Goal: Complete application form: Complete application form

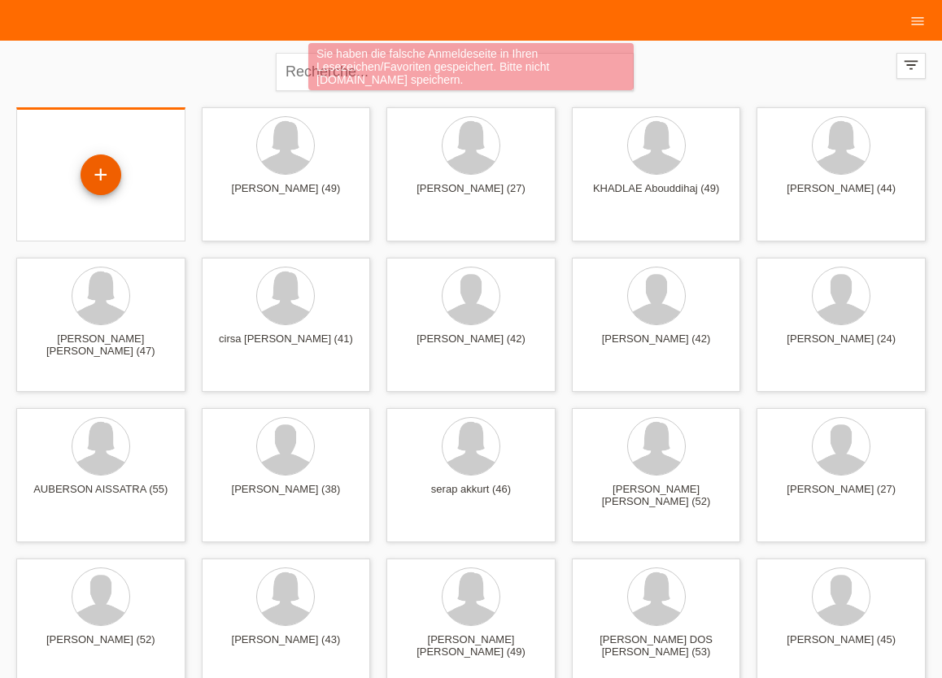
click at [96, 181] on div "+" at bounding box center [100, 174] width 41 height 41
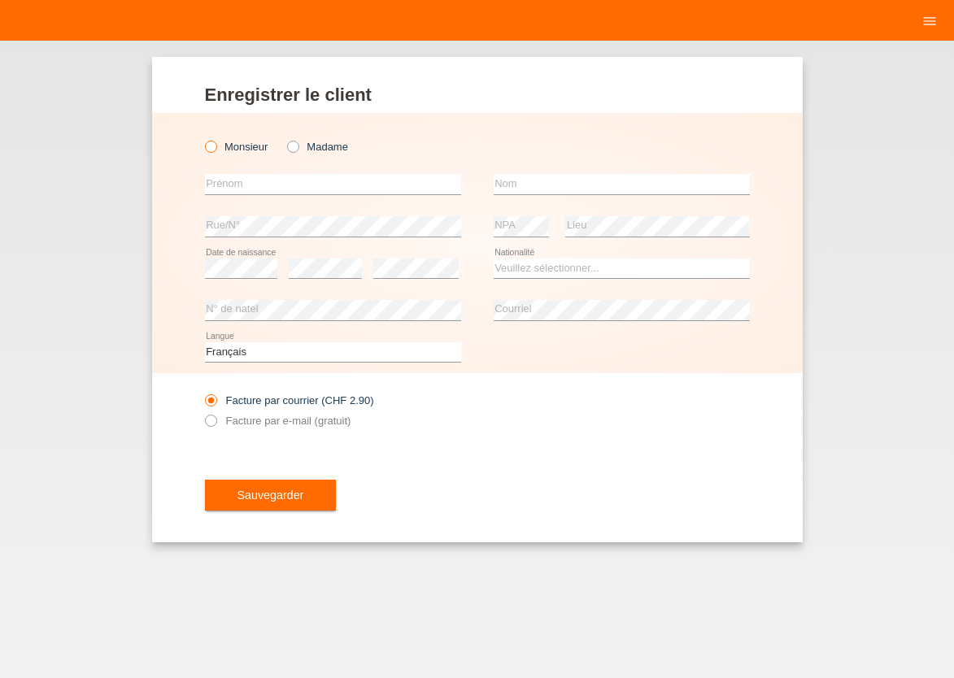
click at [202, 138] on icon at bounding box center [202, 138] width 0 height 0
click at [211, 141] on input "Monsieur" at bounding box center [210, 146] width 11 height 11
radio input "true"
click at [202, 138] on icon at bounding box center [202, 138] width 0 height 0
click at [211, 147] on input "Monsieur" at bounding box center [210, 146] width 11 height 11
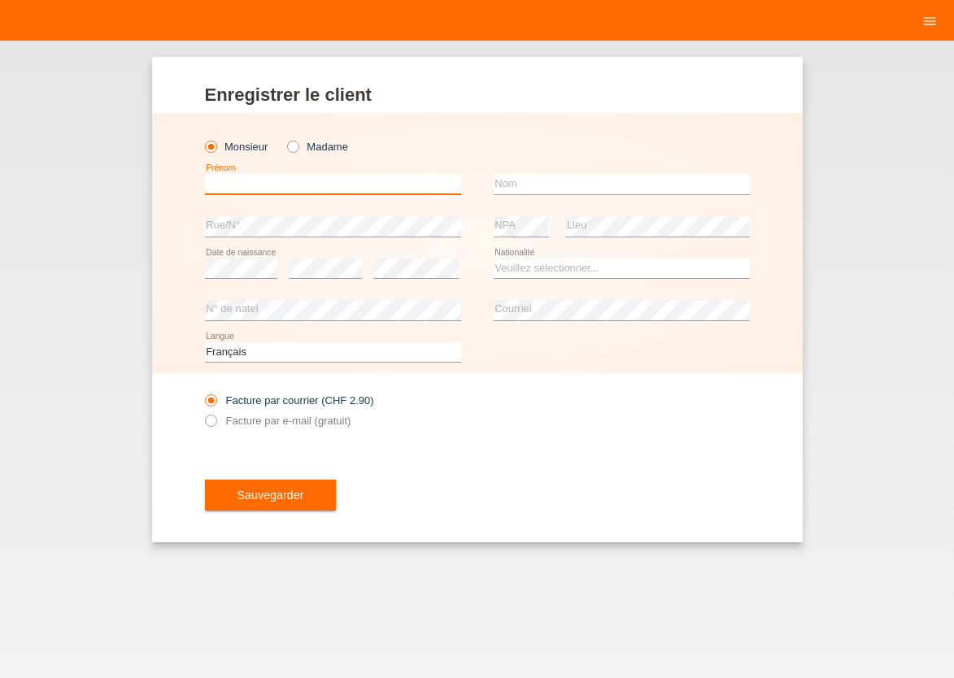
click at [228, 183] on input "text" at bounding box center [333, 184] width 256 height 20
click at [229, 184] on input "text" at bounding box center [333, 184] width 256 height 20
type input "[PERSON_NAME]"
type input "STIFANI"
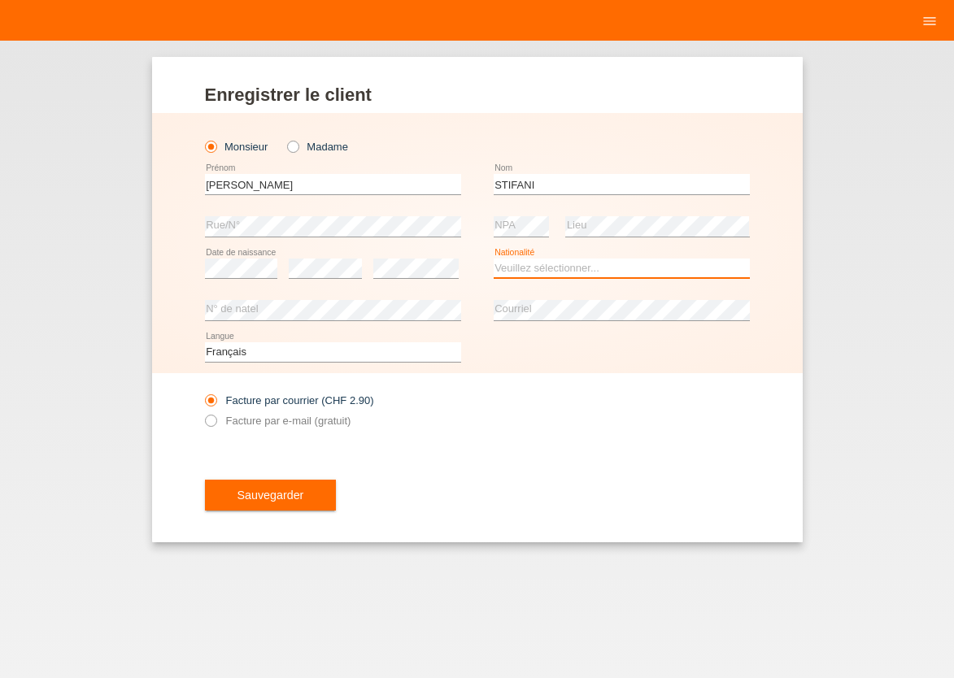
click at [494, 259] on select "Veuillez sélectionner... Suisse Allemagne Autriche Liechtenstein ------------ A…" at bounding box center [622, 269] width 256 height 20
click at [0, 0] on option "Inde" at bounding box center [0, 0] width 0 height 0
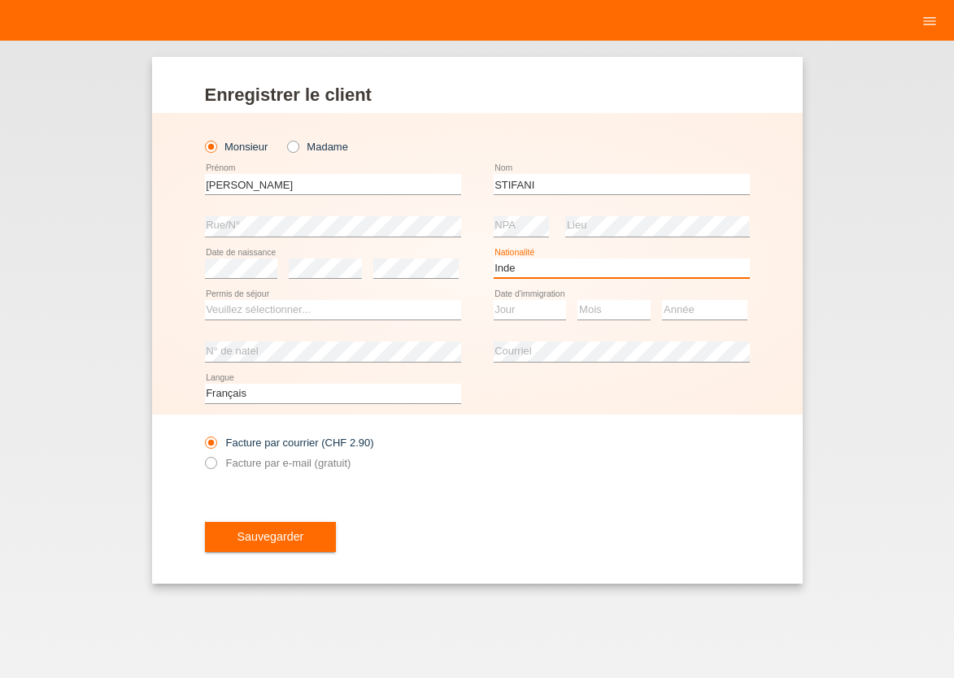
click at [494, 259] on select "Veuillez sélectionner... Suisse Allemagne Autriche Liechtenstein ------------ A…" at bounding box center [622, 269] width 256 height 20
select select "IT"
click at [0, 0] on option "[GEOGRAPHIC_DATA]" at bounding box center [0, 0] width 0 height 0
click at [205, 300] on select "Veuillez sélectionner... C B B - Statut de réfugié Autre" at bounding box center [333, 310] width 256 height 20
select select "C"
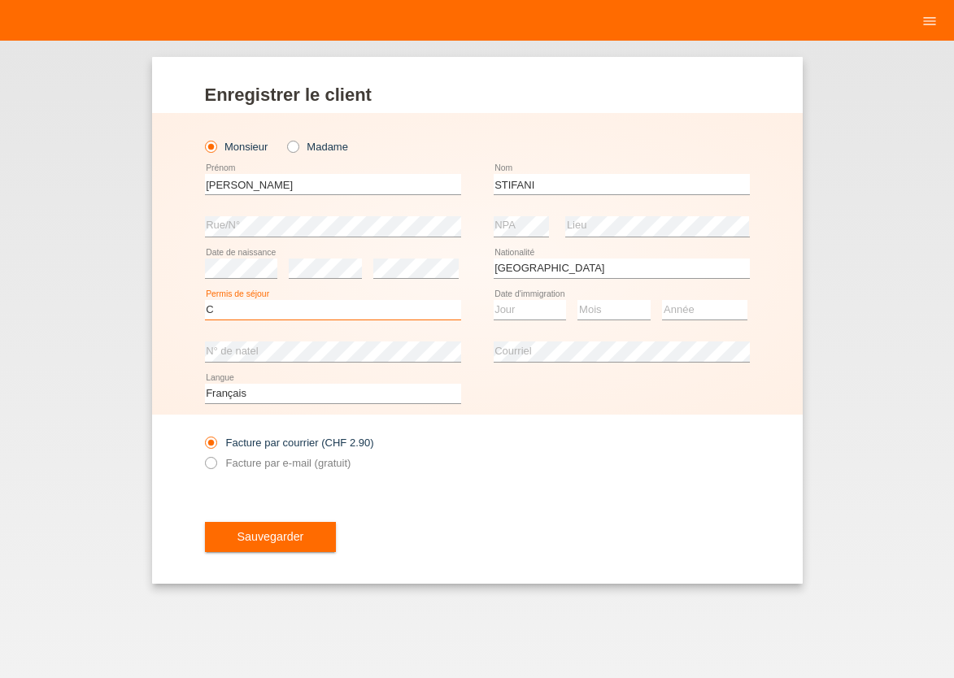
click at [0, 0] on option "C" at bounding box center [0, 0] width 0 height 0
click at [494, 300] on select "Jour 01 02 03 04 05 06 07 08 09 10 11" at bounding box center [530, 310] width 73 height 20
click at [0, 0] on option "10" at bounding box center [0, 0] width 0 height 0
select select "10"
click at [577, 300] on select "Mois 01 02 03 04 05 06 07 08 09 10 11" at bounding box center [613, 310] width 73 height 20
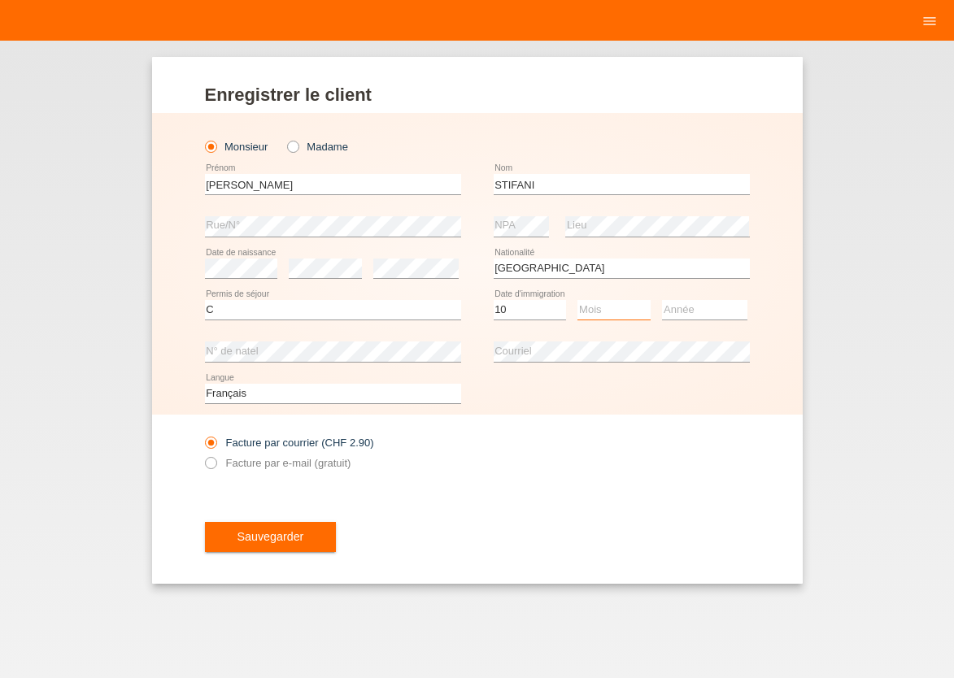
select select "10"
click at [0, 0] on option "10" at bounding box center [0, 0] width 0 height 0
select select "1994"
click at [202, 454] on icon at bounding box center [202, 454] width 0 height 0
click at [208, 462] on input "Facture par e-mail (gratuit)" at bounding box center [210, 467] width 11 height 20
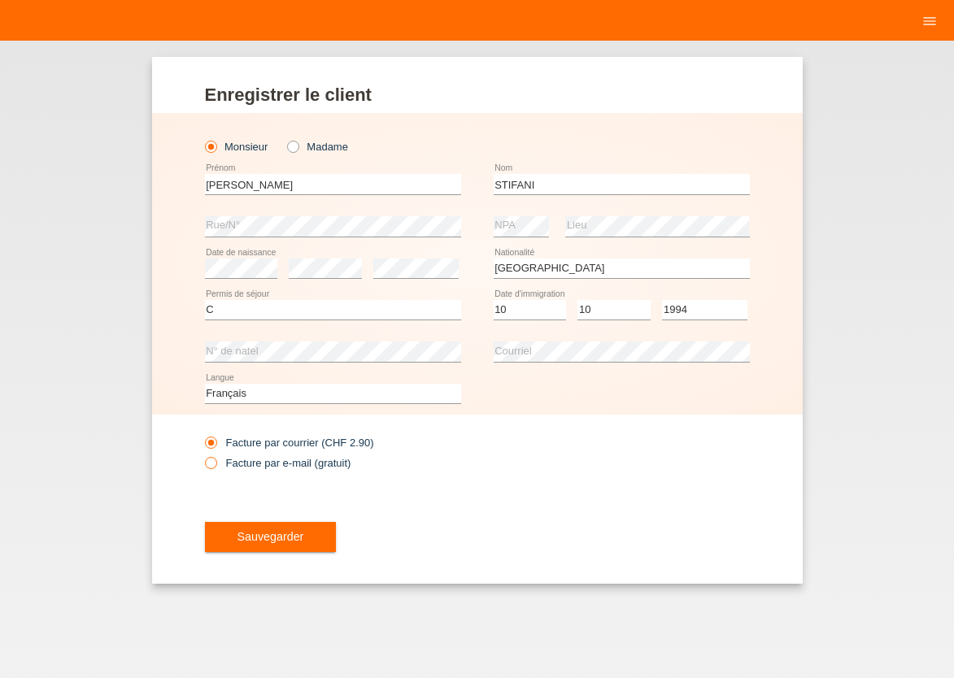
radio input "true"
click at [276, 533] on span "Sauvegarder" at bounding box center [270, 536] width 67 height 13
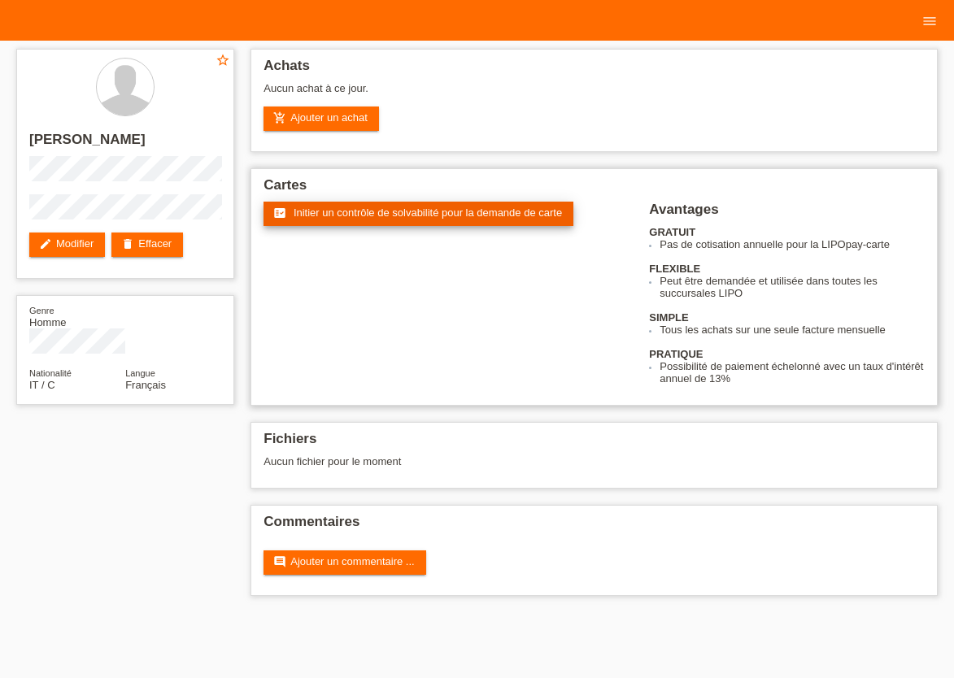
click at [373, 219] on span "Initier un contrôle de solvabilité pour la demande de carte" at bounding box center [428, 213] width 268 height 12
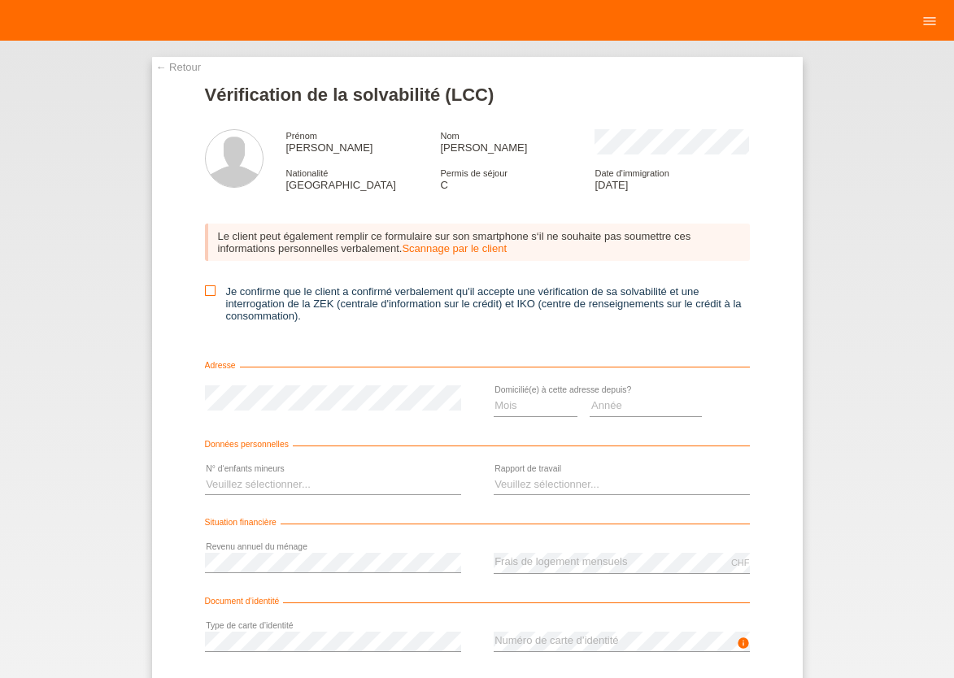
click at [205, 294] on icon at bounding box center [210, 290] width 11 height 11
click at [205, 294] on input "Je confirme que le client a confirmé verbalement qu'il accepte une vérification…" at bounding box center [210, 290] width 11 height 11
checkbox input "true"
click at [494, 396] on select "Mois 01 02 03 04 05 06 07 08 09 10" at bounding box center [536, 406] width 85 height 20
select select "05"
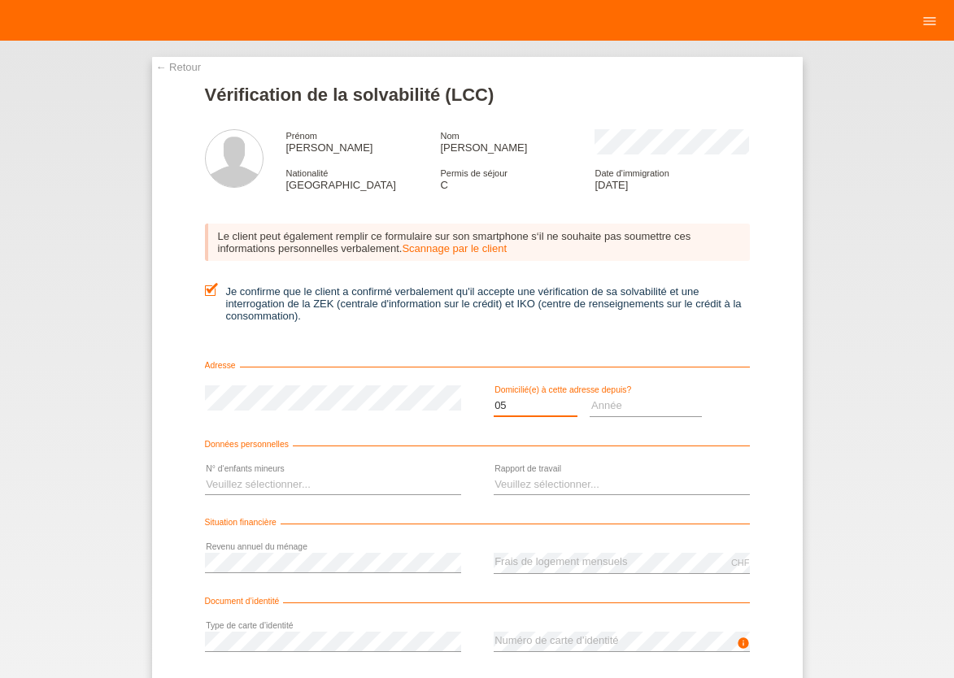
click at [0, 0] on option "05" at bounding box center [0, 0] width 0 height 0
select select "2024"
click at [205, 475] on select "Veuillez sélectionner... 0 1 2 3 4 5 6 7 8 9" at bounding box center [333, 485] width 256 height 20
select select "0"
click at [0, 0] on option "0" at bounding box center [0, 0] width 0 height 0
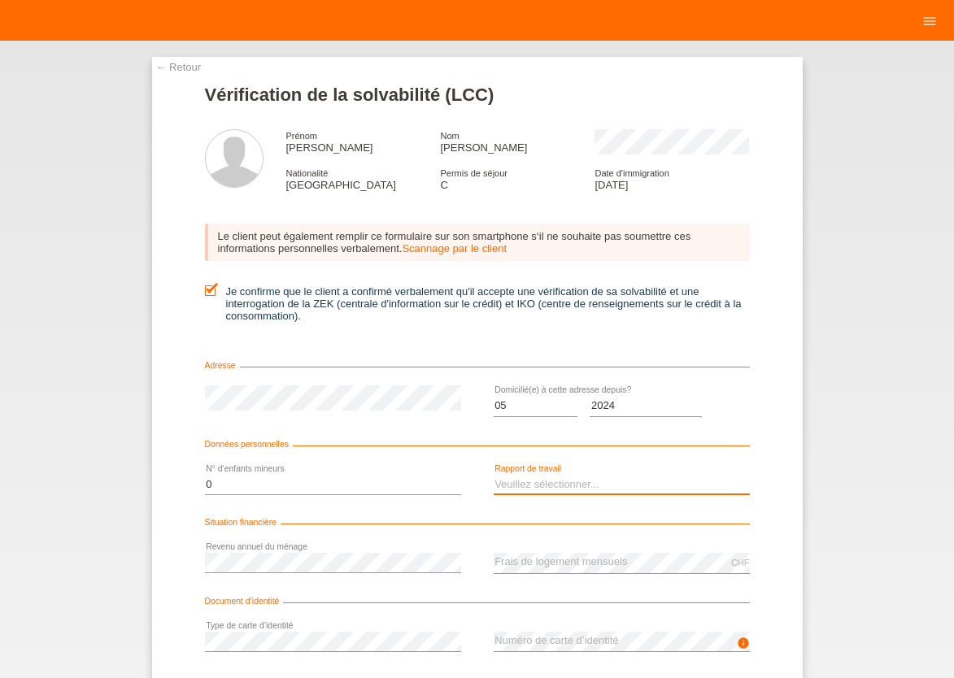
click at [494, 475] on select "Veuillez sélectionner... A durée indéterminée A durée déterminée Apprenti/étudi…" at bounding box center [622, 485] width 256 height 20
select select "UNLIMITED"
click at [0, 0] on option "A durée indéterminée" at bounding box center [0, 0] width 0 height 0
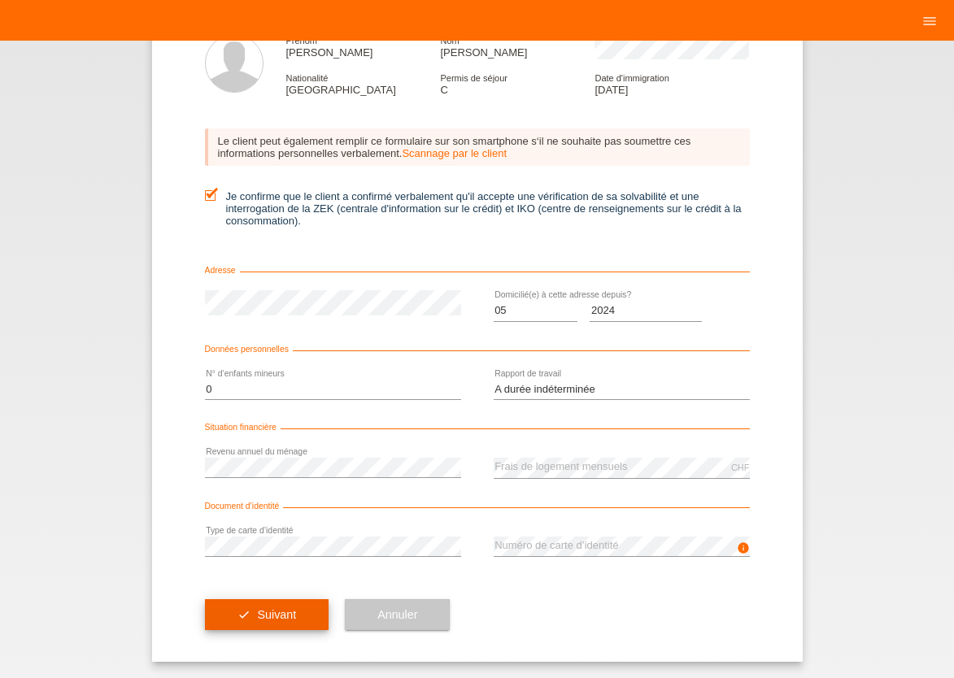
click at [257, 617] on span "Suivant" at bounding box center [276, 614] width 39 height 13
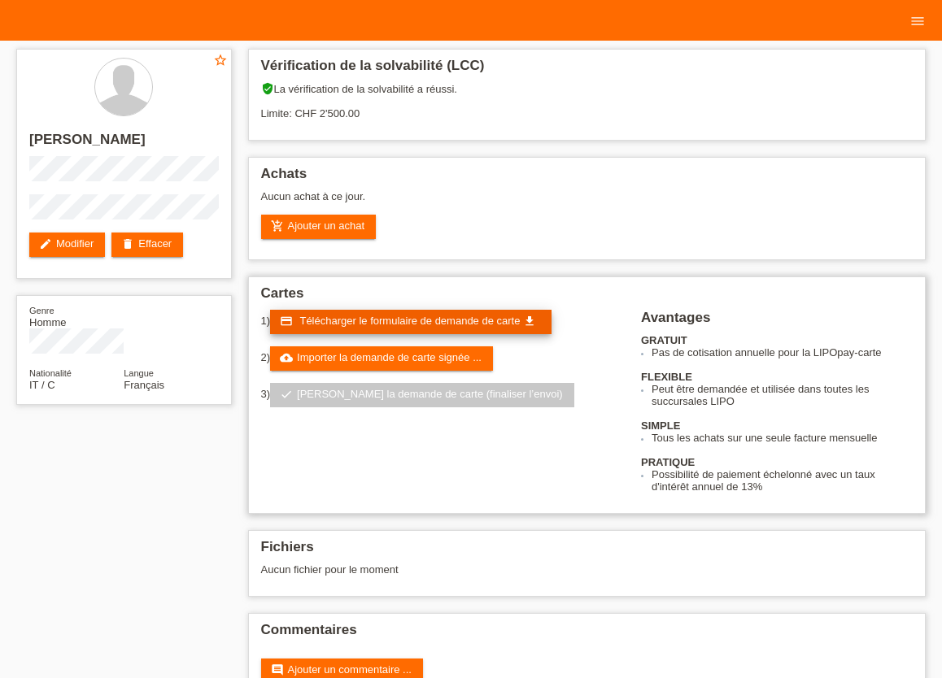
click at [398, 324] on span "Télécharger le formulaire de demande de carte" at bounding box center [409, 321] width 220 height 12
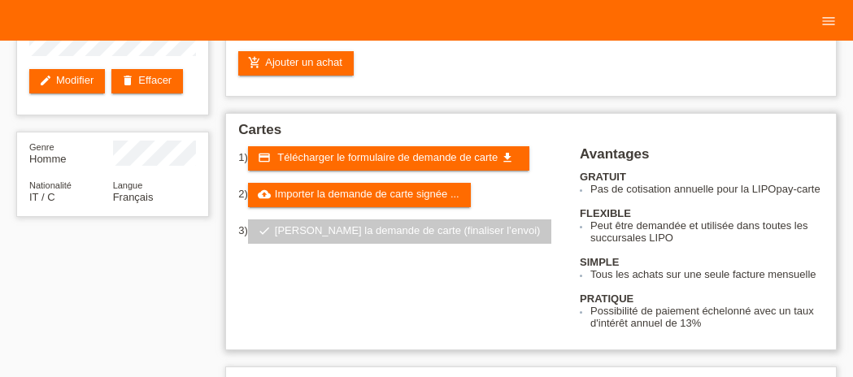
scroll to position [179, 0]
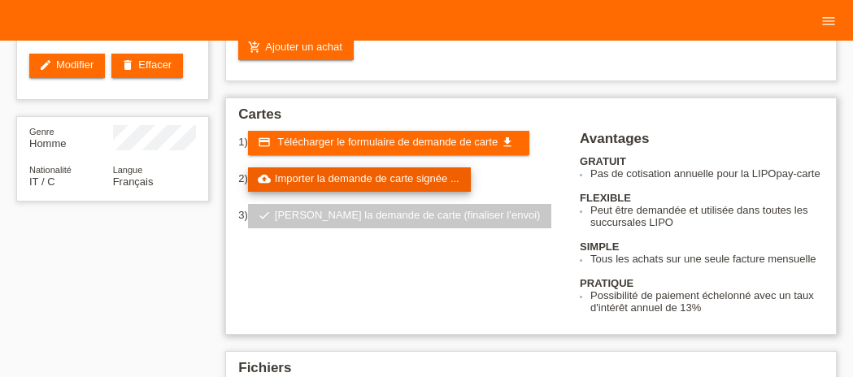
click at [376, 181] on link "cloud_upload Importer la demande de carte signée ..." at bounding box center [359, 179] width 223 height 24
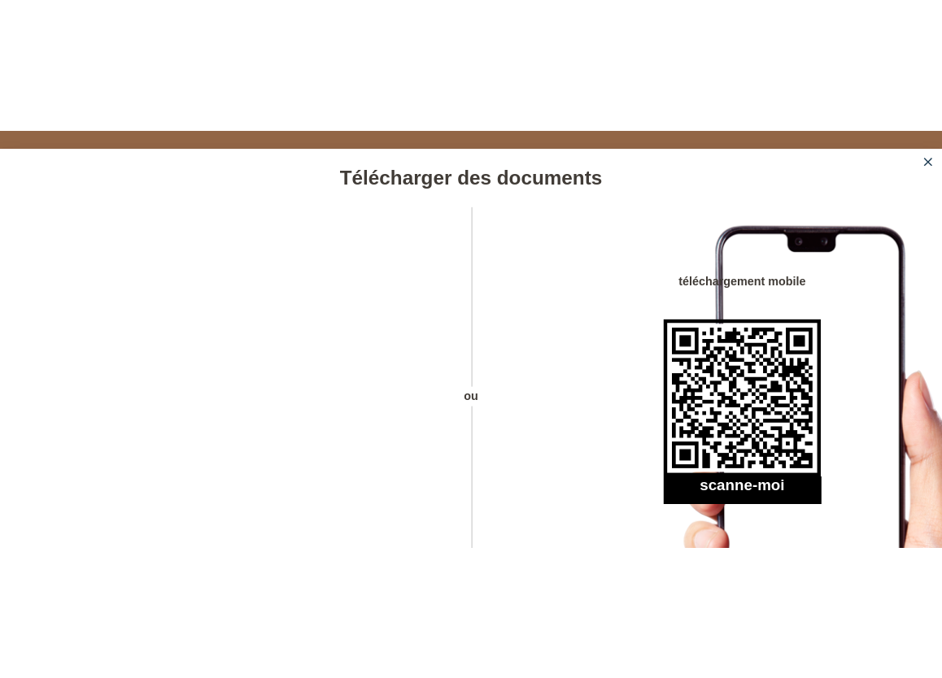
scroll to position [47, 0]
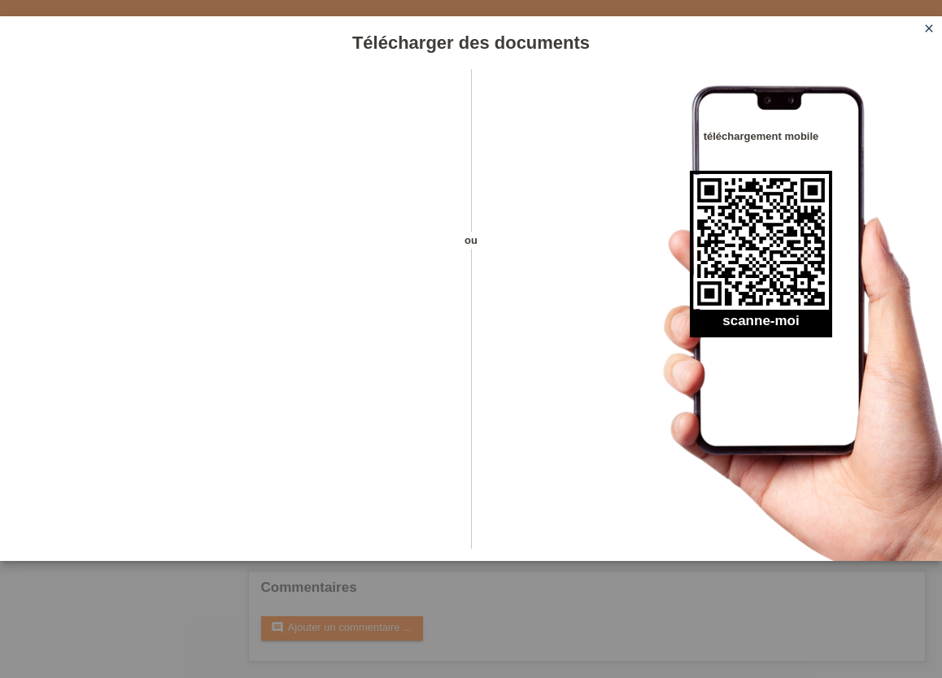
click at [926, 27] on icon "close" at bounding box center [928, 28] width 13 height 13
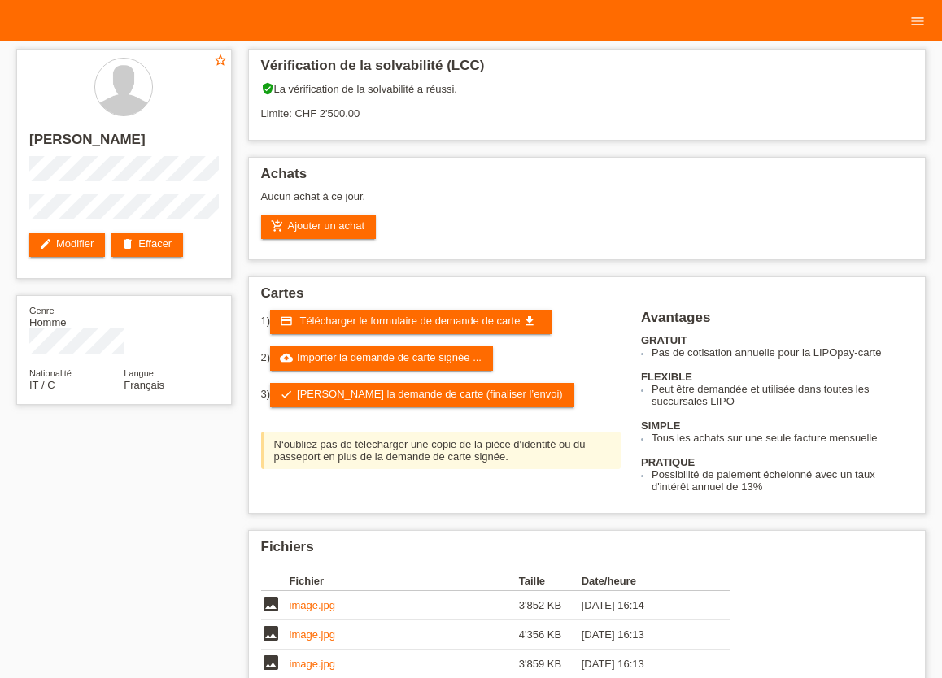
scroll to position [48, 0]
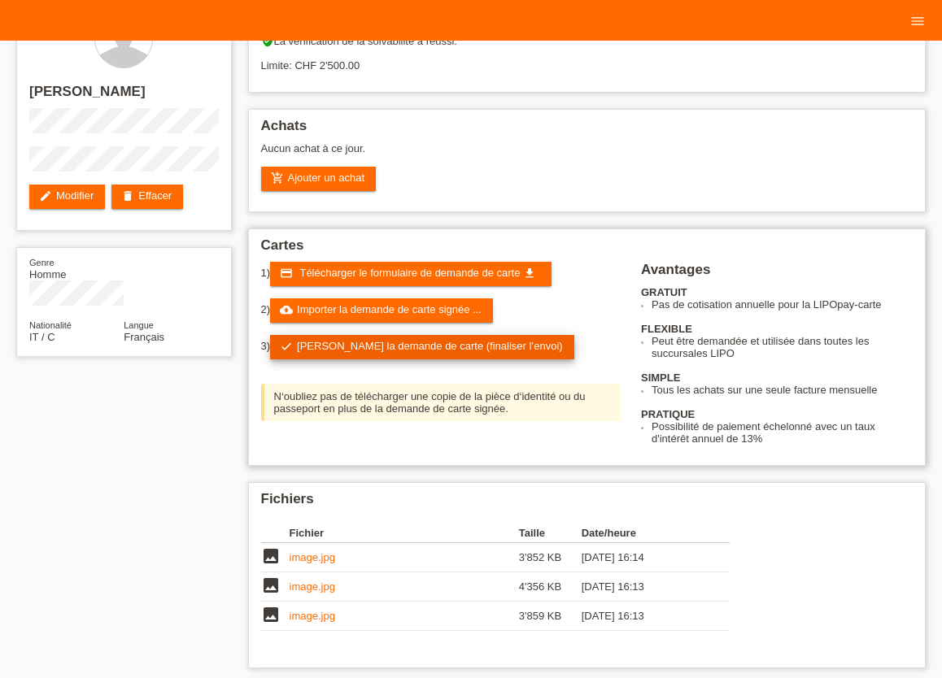
click at [372, 348] on link "check Soumettre la demande de carte (finaliser l’envoi)" at bounding box center [422, 347] width 304 height 24
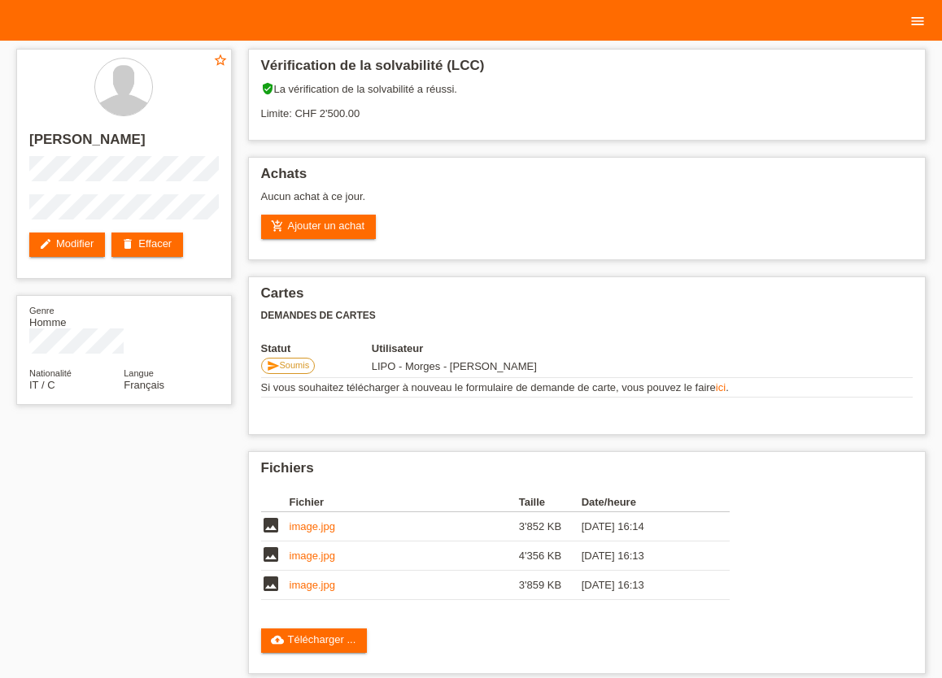
click at [915, 18] on icon "menu" at bounding box center [917, 21] width 16 height 16
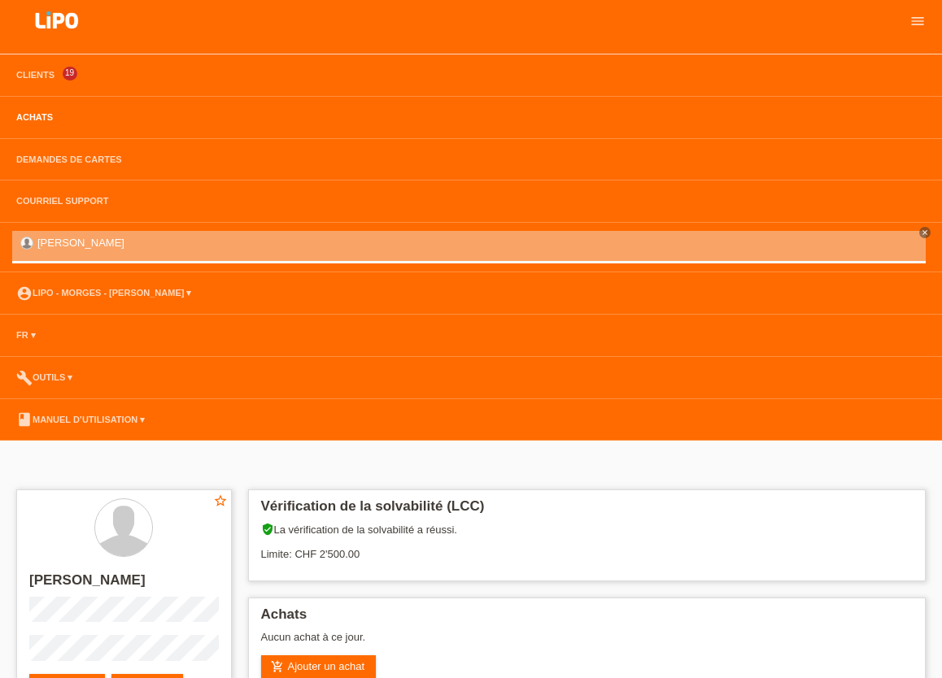
click at [28, 119] on link "Achats" at bounding box center [34, 117] width 53 height 10
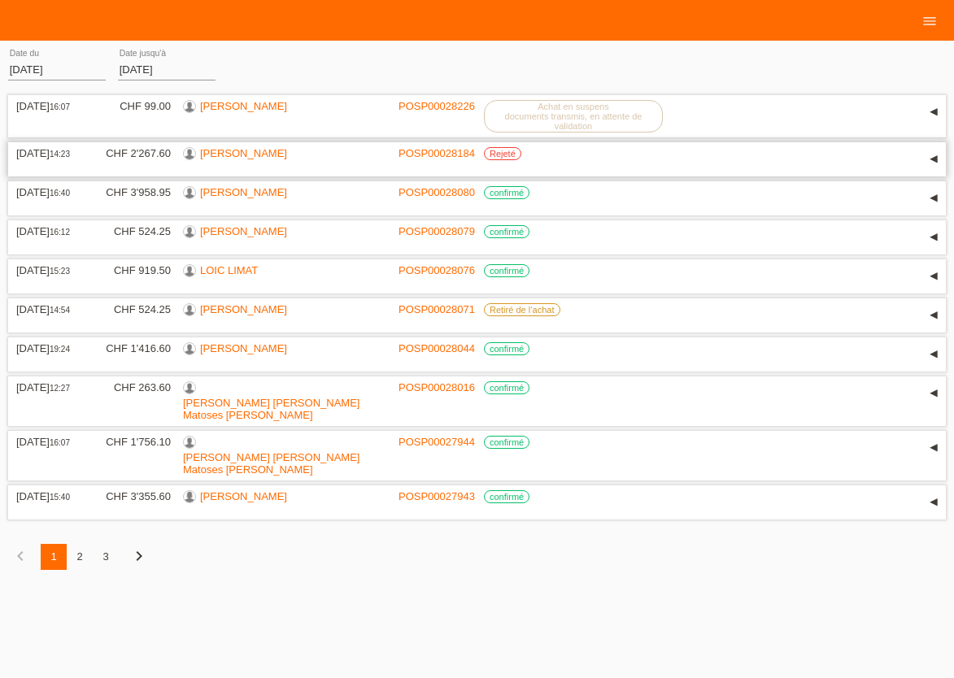
click at [246, 155] on link "ALEXANDRE LEYVRAZ" at bounding box center [243, 153] width 87 height 12
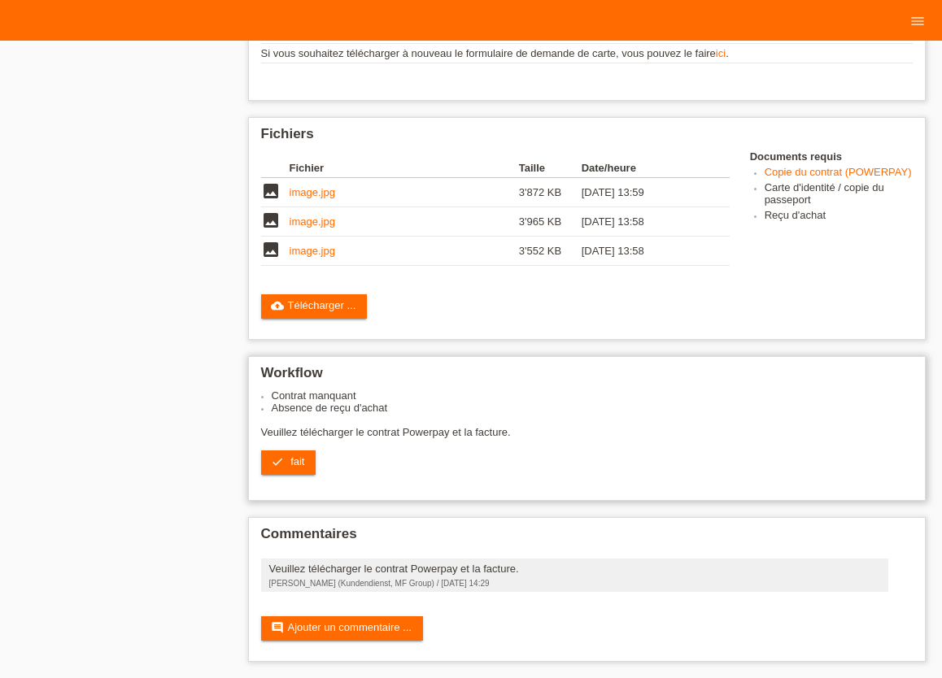
scroll to position [398, 0]
click at [327, 189] on link "image.jpg" at bounding box center [312, 192] width 46 height 12
click at [308, 215] on link "image.jpg" at bounding box center [312, 221] width 46 height 12
click at [318, 186] on link "image.jpg" at bounding box center [312, 192] width 46 height 12
click at [309, 250] on link "image.jpg" at bounding box center [312, 251] width 46 height 12
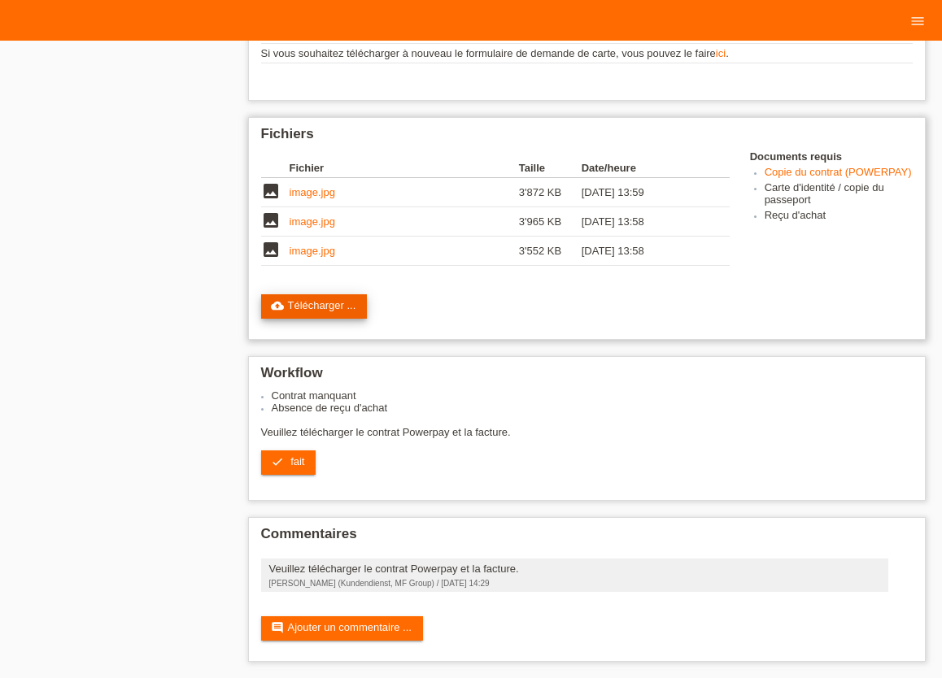
click at [297, 300] on link "cloud_upload Télécharger ..." at bounding box center [314, 306] width 107 height 24
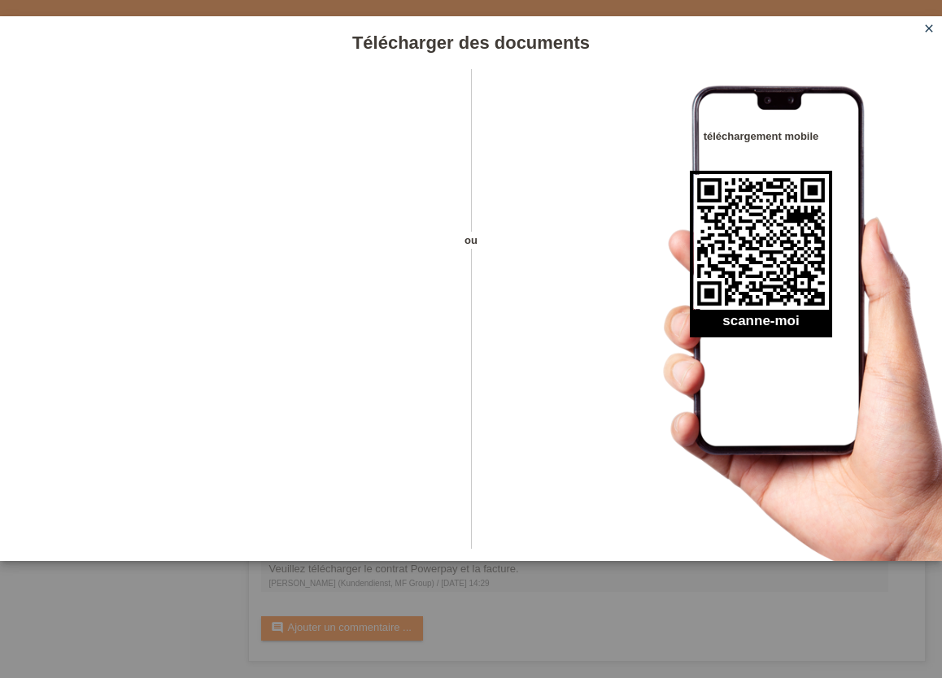
click at [925, 30] on icon "close" at bounding box center [928, 28] width 13 height 13
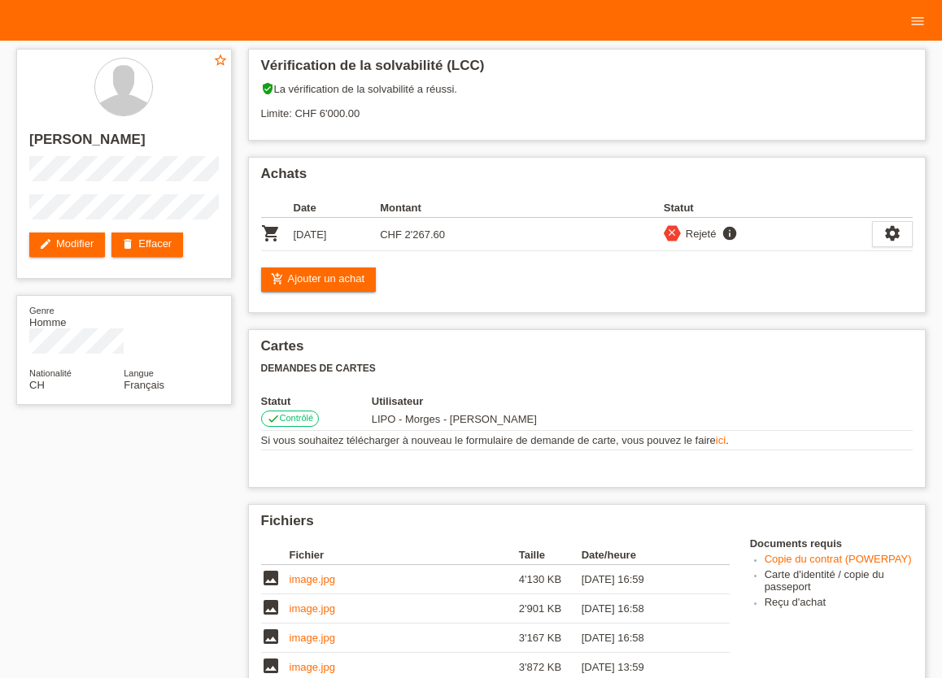
scroll to position [398, 0]
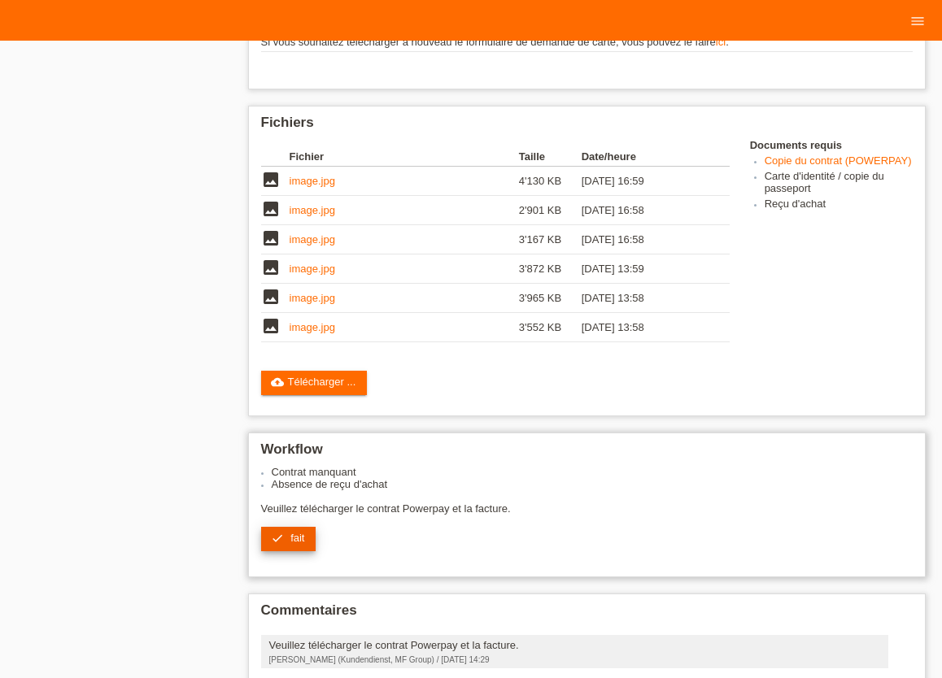
click at [297, 544] on span "fait" at bounding box center [297, 538] width 14 height 12
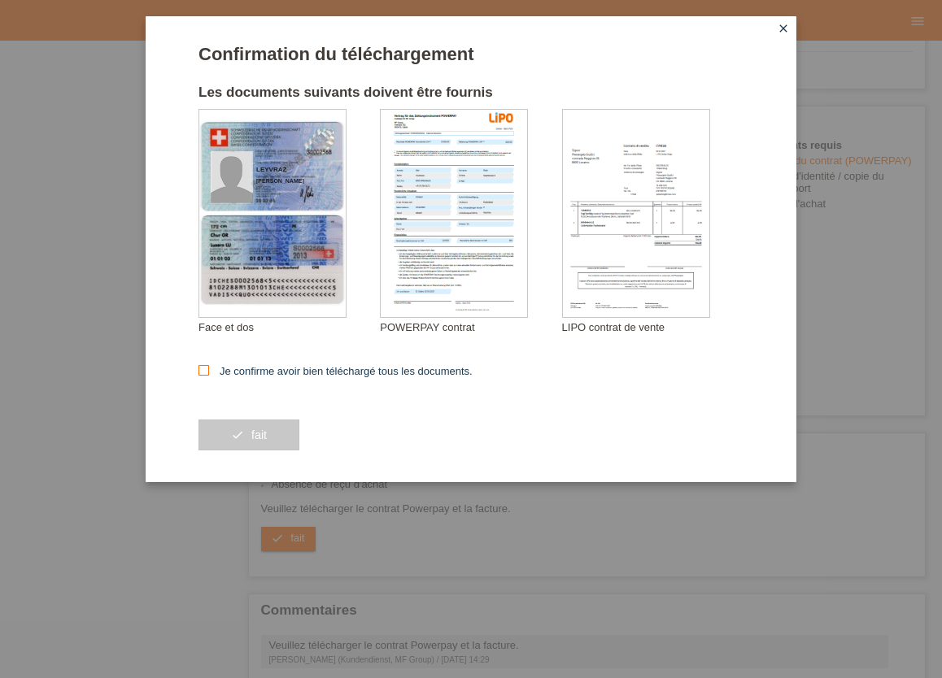
click at [203, 372] on icon at bounding box center [203, 370] width 11 height 11
click at [203, 372] on input "Je confirme avoir bien téléchargé tous les documents." at bounding box center [203, 370] width 11 height 11
checkbox input "true"
click at [275, 433] on button "check fait" at bounding box center [248, 435] width 101 height 31
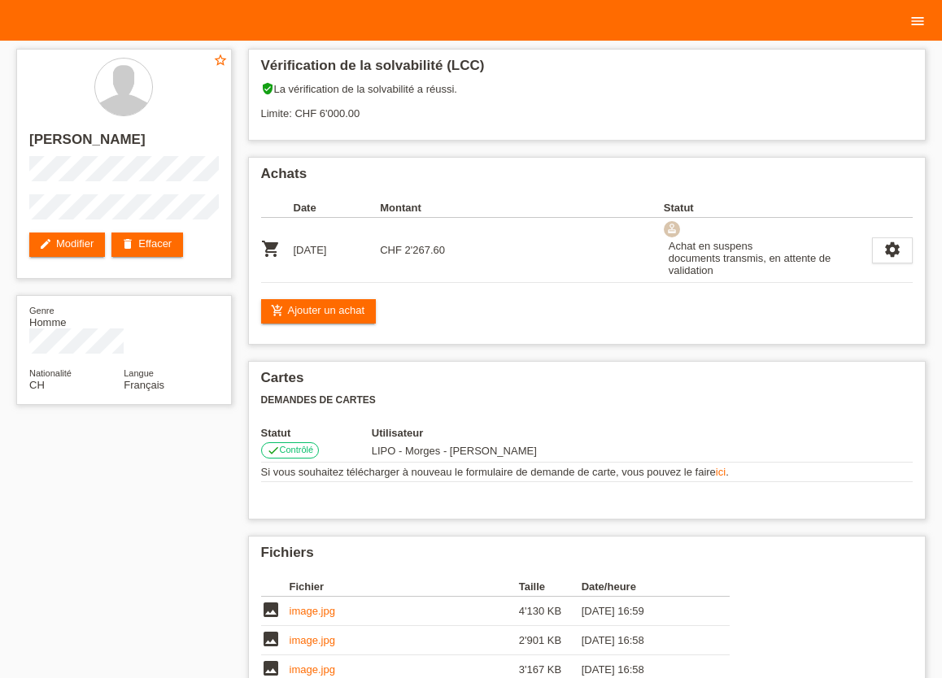
click at [920, 17] on icon "menu" at bounding box center [917, 21] width 16 height 16
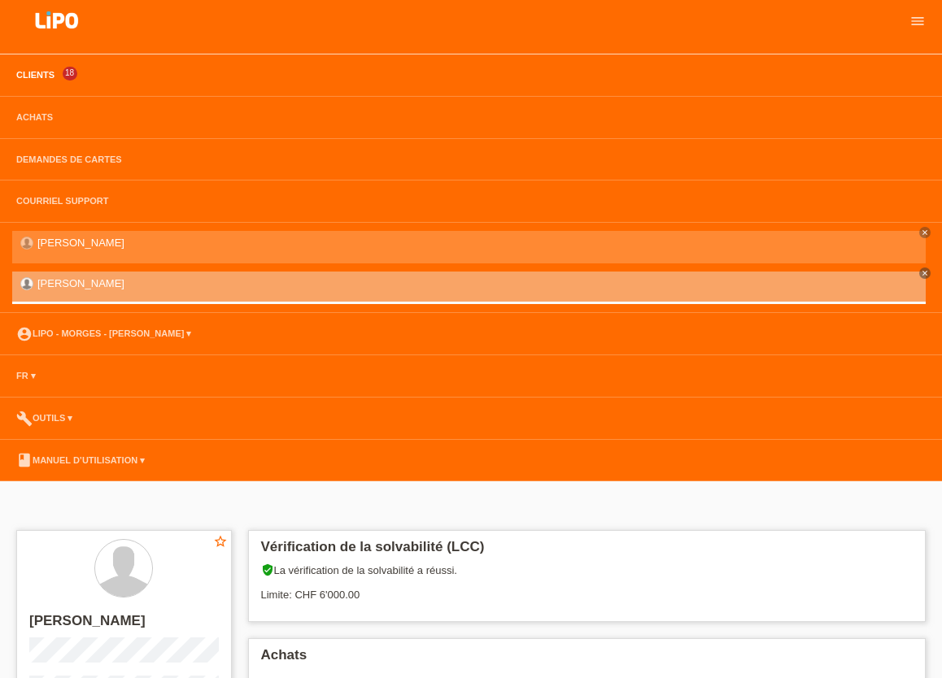
click at [30, 73] on link "Clients" at bounding box center [35, 75] width 54 height 10
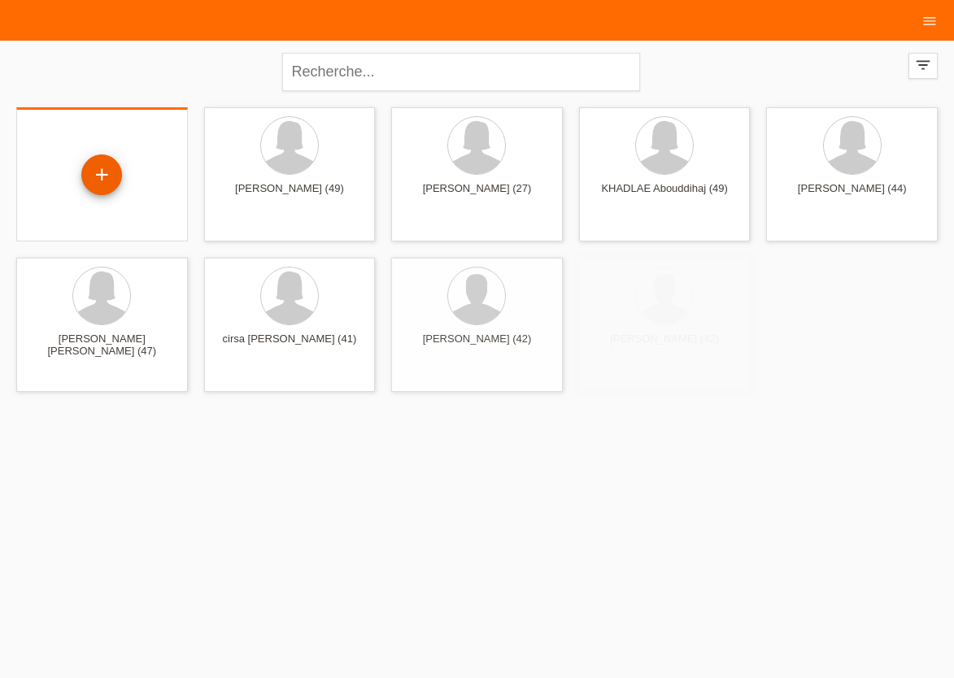
click at [92, 175] on div "+" at bounding box center [101, 174] width 41 height 41
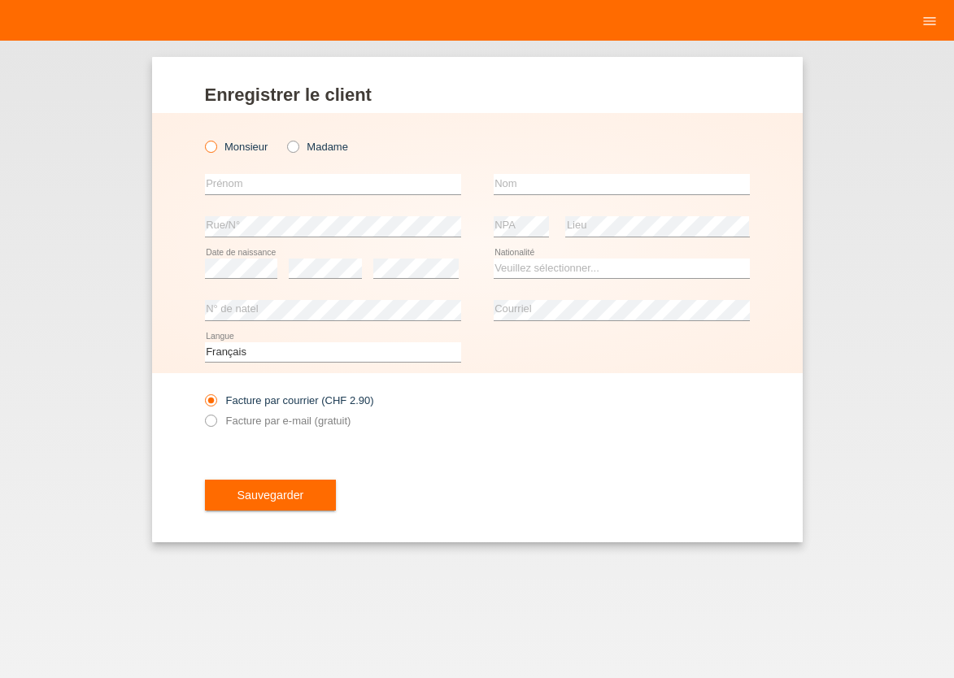
click at [202, 138] on icon at bounding box center [202, 138] width 0 height 0
click at [213, 146] on input "Monsieur" at bounding box center [210, 146] width 11 height 11
radio input "true"
click at [240, 184] on input "text" at bounding box center [333, 184] width 256 height 20
type input "j"
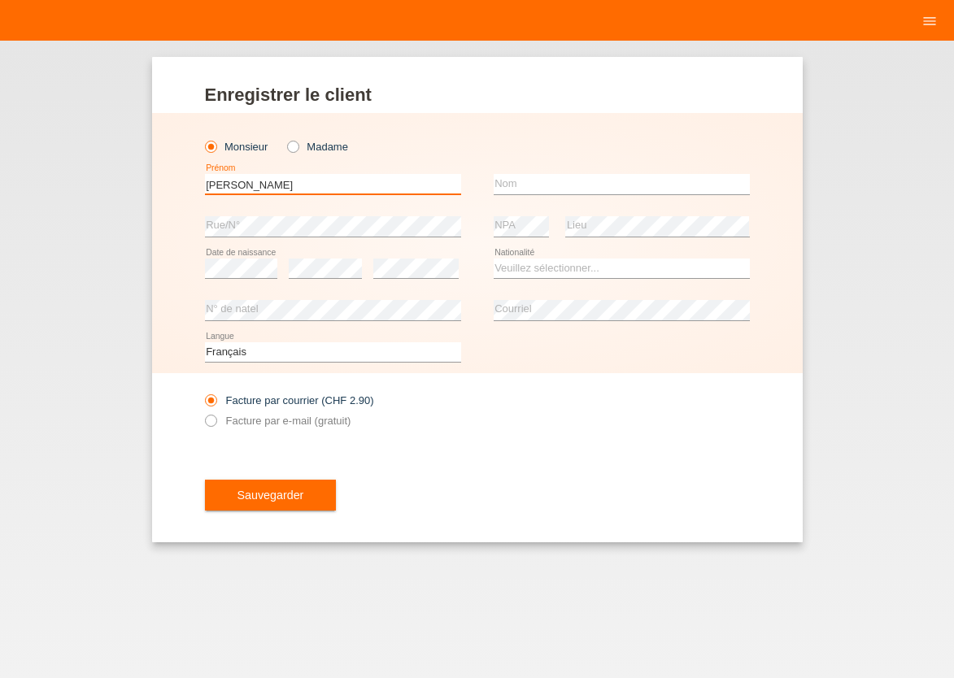
type input "[PERSON_NAME]"
type input "jebbouri"
click at [494, 259] on select "Veuillez sélectionner... [GEOGRAPHIC_DATA] [GEOGRAPHIC_DATA] [GEOGRAPHIC_DATA] …" at bounding box center [622, 269] width 256 height 20
select select "CH"
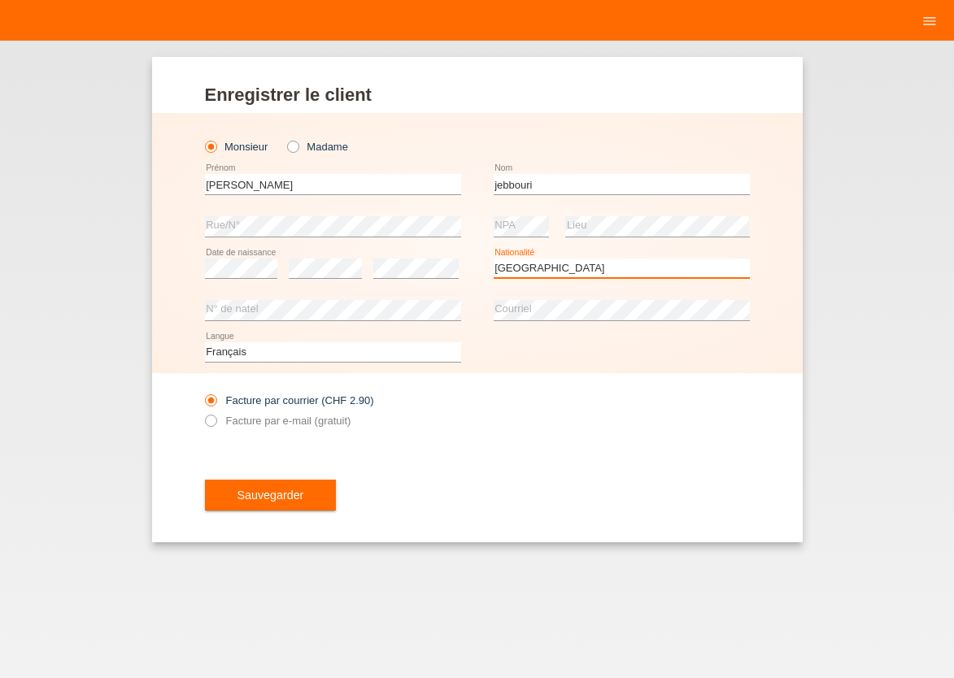
click at [0, 0] on option "Suisse" at bounding box center [0, 0] width 0 height 0
click at [202, 412] on icon at bounding box center [202, 412] width 0 height 0
click at [211, 423] on input "Facture par e-mail (gratuit)" at bounding box center [210, 425] width 11 height 20
radio input "true"
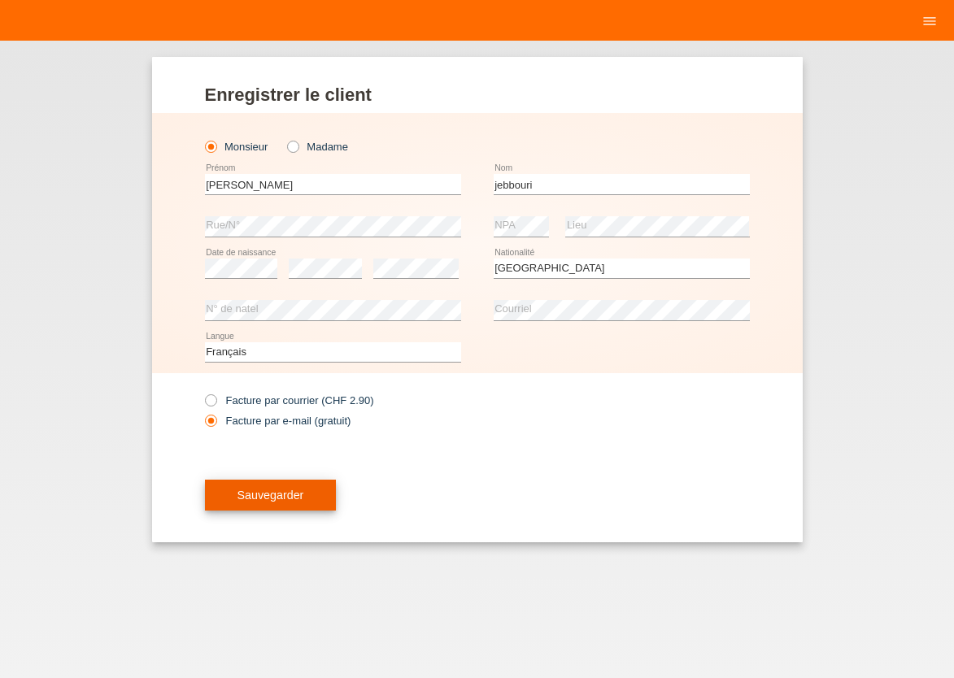
click at [241, 488] on button "Sauvegarder" at bounding box center [271, 495] width 132 height 31
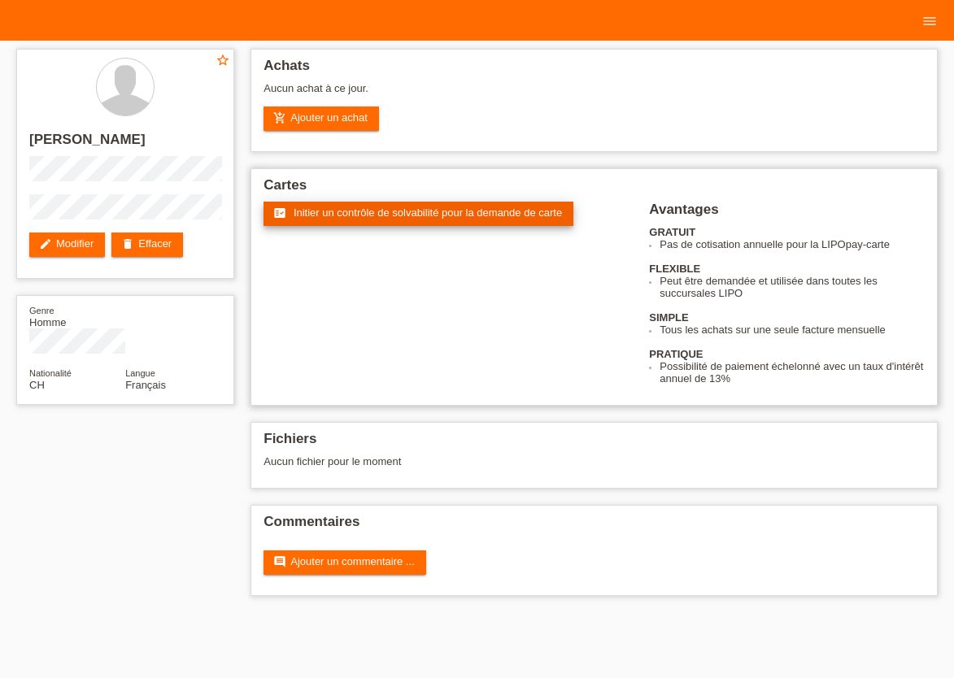
click at [350, 216] on span "Initier un contrôle de solvabilité pour la demande de carte" at bounding box center [428, 213] width 268 height 12
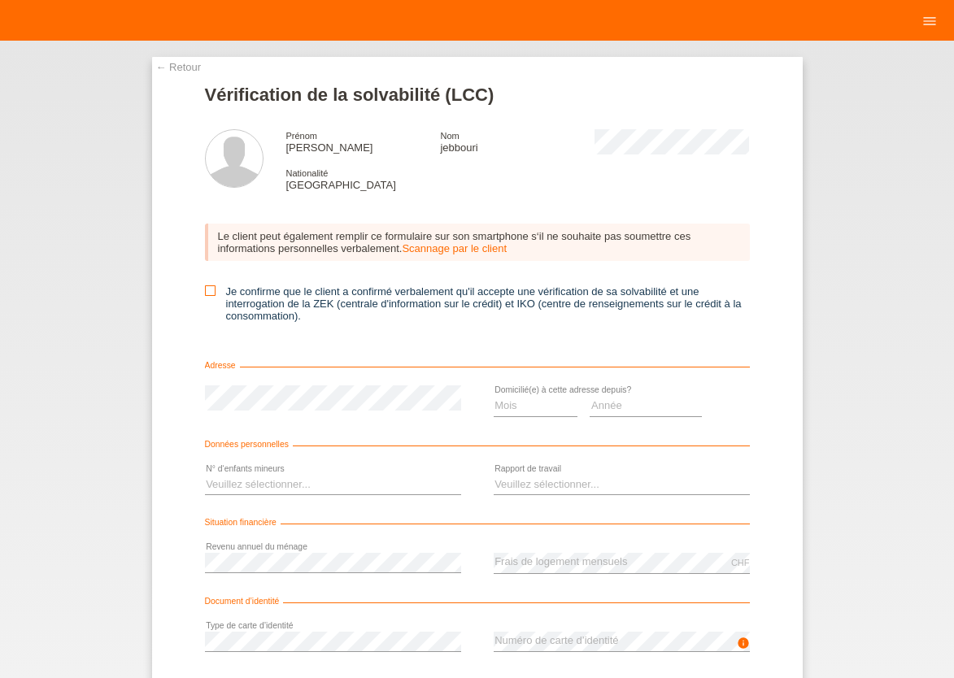
click at [207, 294] on icon at bounding box center [210, 290] width 11 height 11
click at [207, 294] on input "Je confirme que le client a confirmé verbalement qu'il accepte une vérification…" at bounding box center [210, 290] width 11 height 11
checkbox input "true"
click at [494, 396] on select "Mois 01 02 03 04 05 06 07 08 09 10" at bounding box center [536, 406] width 85 height 20
select select "05"
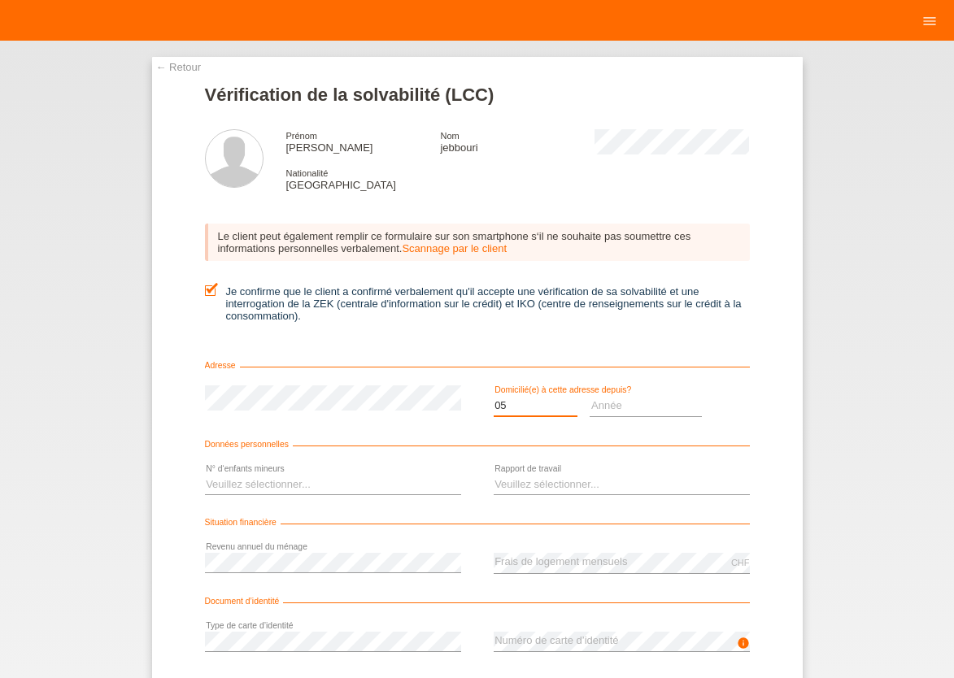
click at [0, 0] on option "05" at bounding box center [0, 0] width 0 height 0
click at [589, 396] on select "Année 2025 2024 2023 2022 2021 2020 2019 2018 2017 2016 2015 2014 2013 2012 201…" at bounding box center [645, 406] width 112 height 20
select select "2010"
click at [0, 0] on option "2010" at bounding box center [0, 0] width 0 height 0
click at [205, 475] on select "Veuillez sélectionner... 0 1 2 3 4 5 6 7 8 9" at bounding box center [333, 485] width 256 height 20
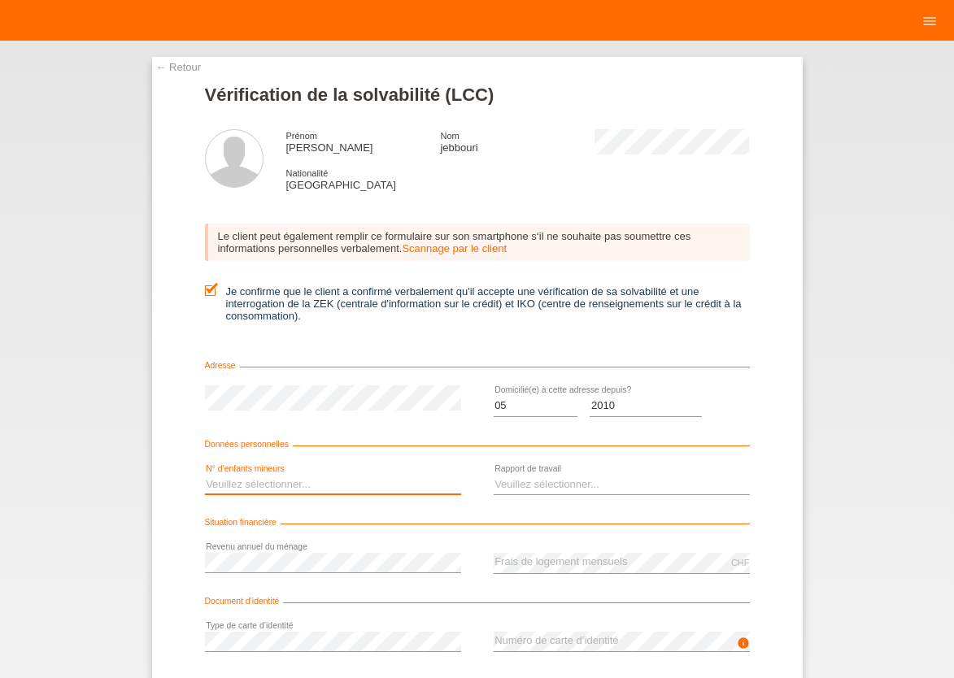
select select "0"
click at [0, 0] on option "0" at bounding box center [0, 0] width 0 height 0
click at [494, 475] on select "Veuillez sélectionner... A durée indéterminée A durée déterminée Apprenti/étudi…" at bounding box center [622, 485] width 256 height 20
select select "RETIRED"
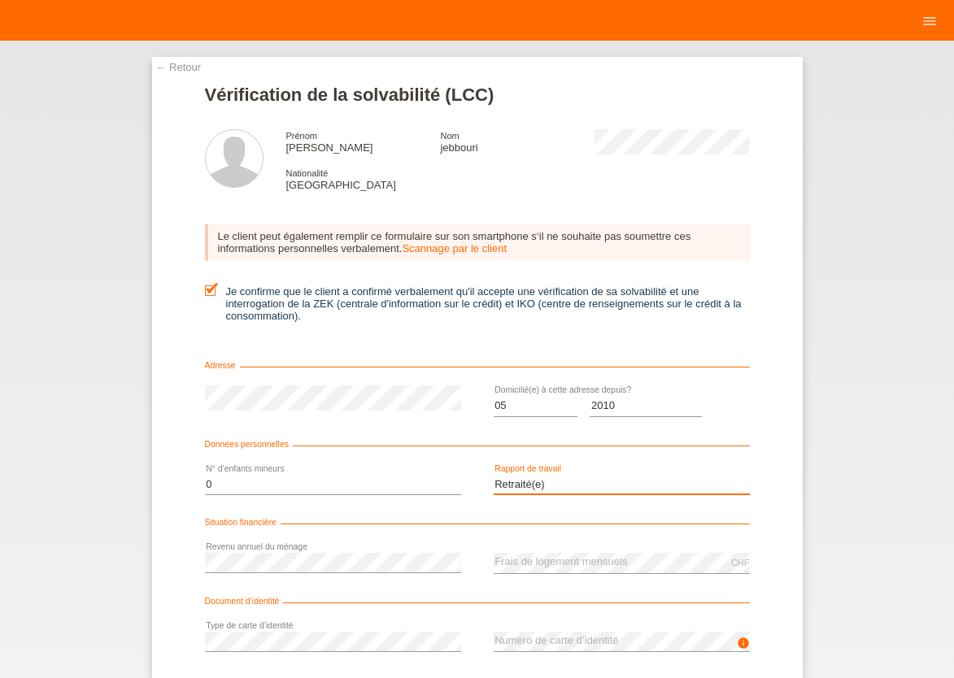
click at [0, 0] on option "Retraité(e)" at bounding box center [0, 0] width 0 height 0
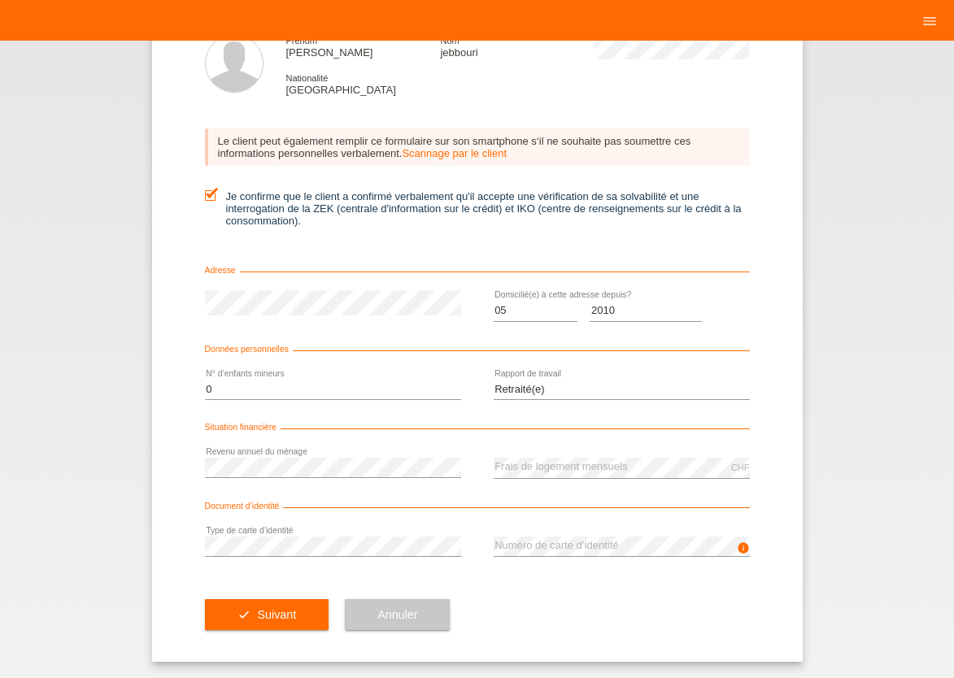
click at [580, 583] on div "check Suivant Annuler" at bounding box center [477, 615] width 545 height 94
click at [267, 620] on span "Suivant" at bounding box center [276, 614] width 39 height 13
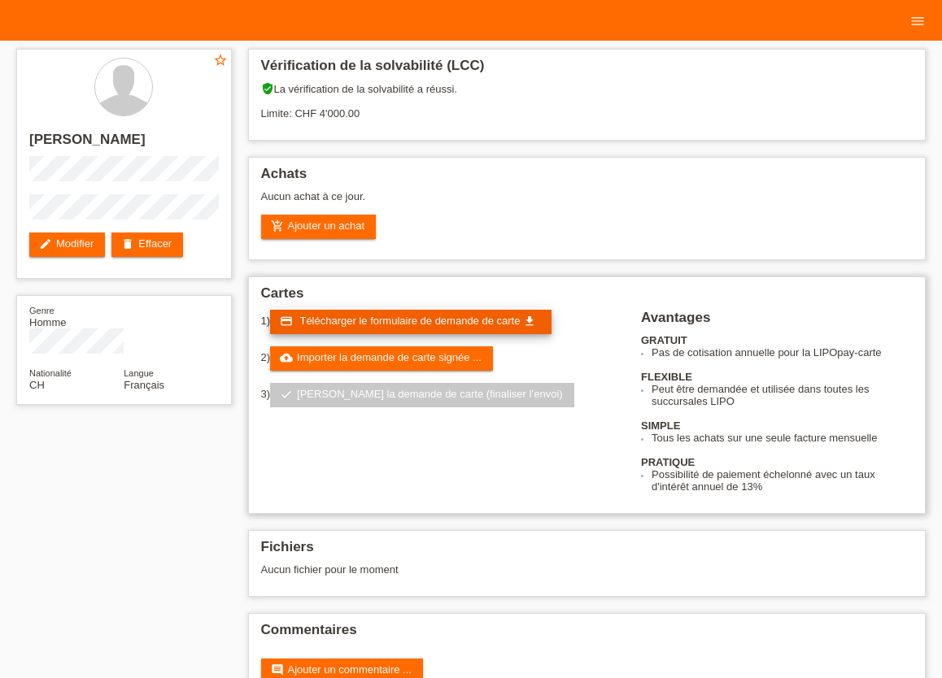
click at [343, 331] on link "credit_card Télécharger le formulaire de demande de carte get_app" at bounding box center [410, 322] width 281 height 24
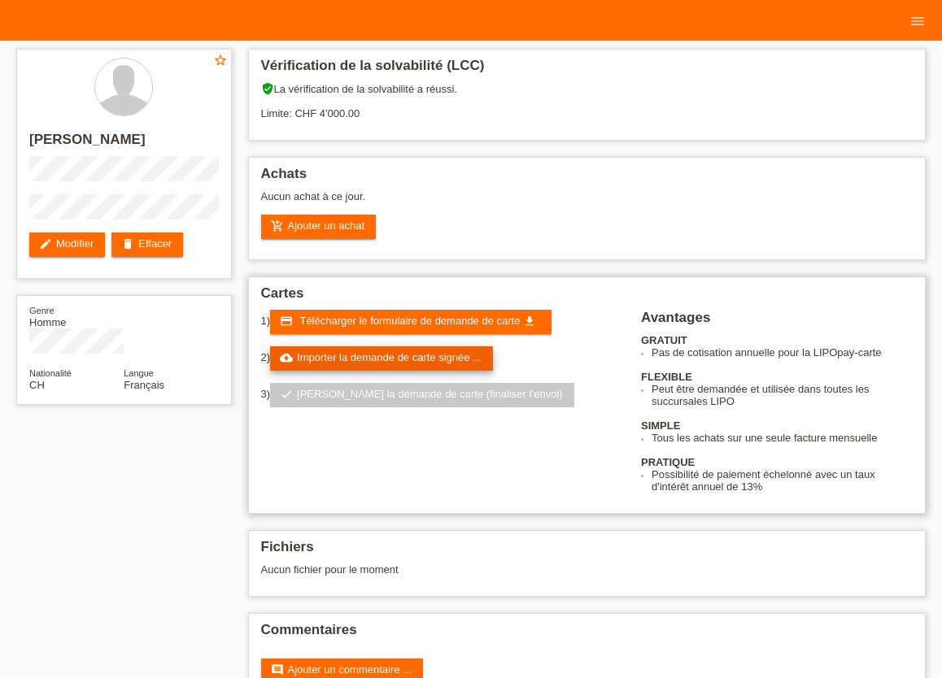
click at [394, 368] on link "cloud_upload Importer la demande de carte signée ..." at bounding box center [381, 358] width 223 height 24
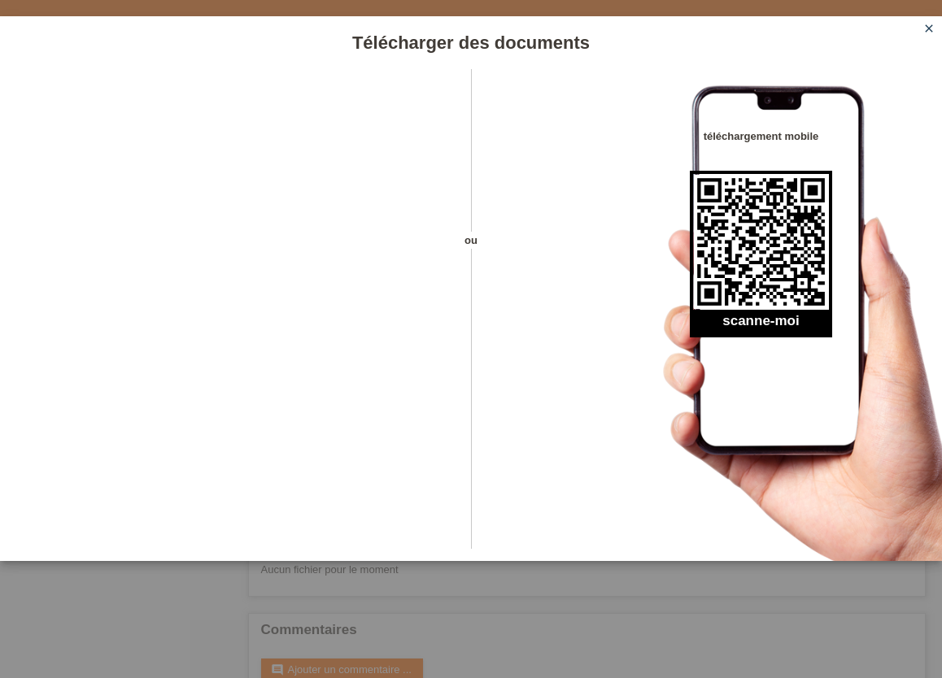
click at [926, 28] on icon "close" at bounding box center [928, 28] width 13 height 13
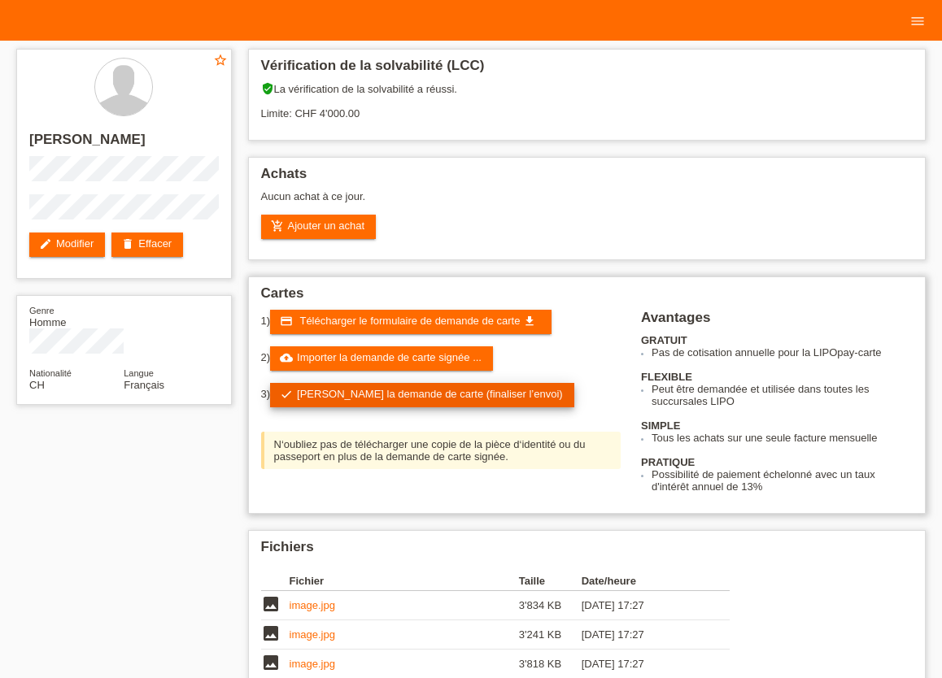
click at [388, 401] on link "check Soumettre la demande de carte (finaliser l’envoi)" at bounding box center [422, 395] width 304 height 24
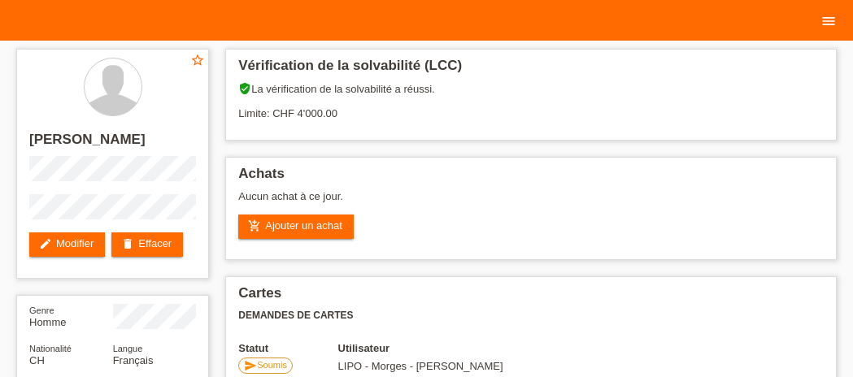
click at [822, 24] on icon "menu" at bounding box center [828, 21] width 16 height 16
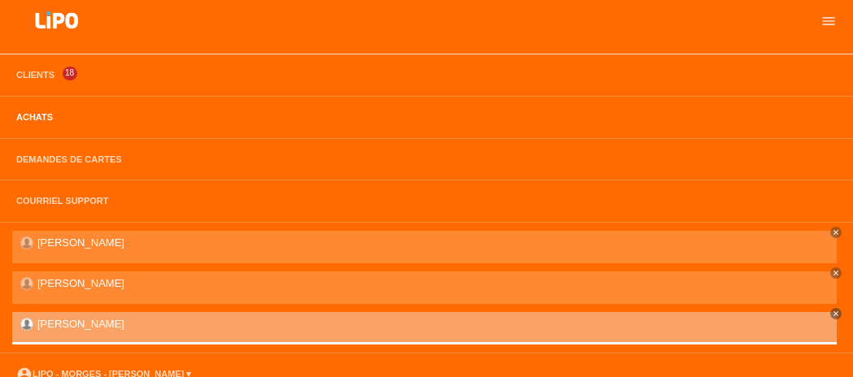
click at [39, 119] on link "Achats" at bounding box center [34, 117] width 53 height 10
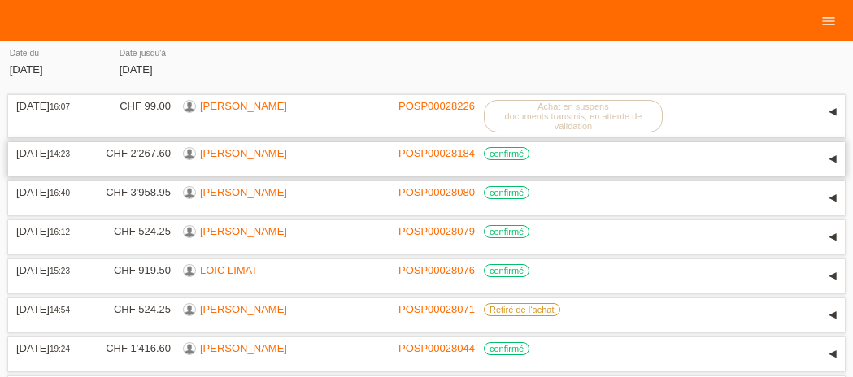
click at [237, 150] on div "[DATE] 14:23 CHF 2'267.60 [PERSON_NAME] POSP00028184 confirmé Réservation Date" at bounding box center [426, 159] width 837 height 34
click at [241, 159] on link "[PERSON_NAME]" at bounding box center [243, 153] width 87 height 12
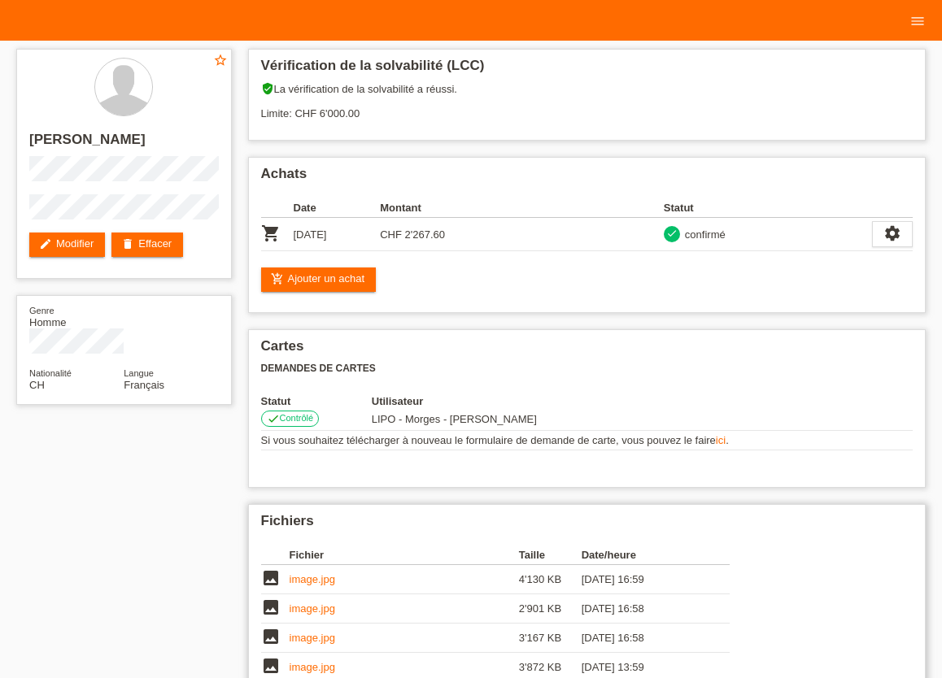
click at [327, 376] on link "image.jpg" at bounding box center [312, 579] width 46 height 12
click at [302, 376] on link "image.jpg" at bounding box center [312, 608] width 46 height 12
click at [852, 25] on icon "menu" at bounding box center [917, 21] width 16 height 16
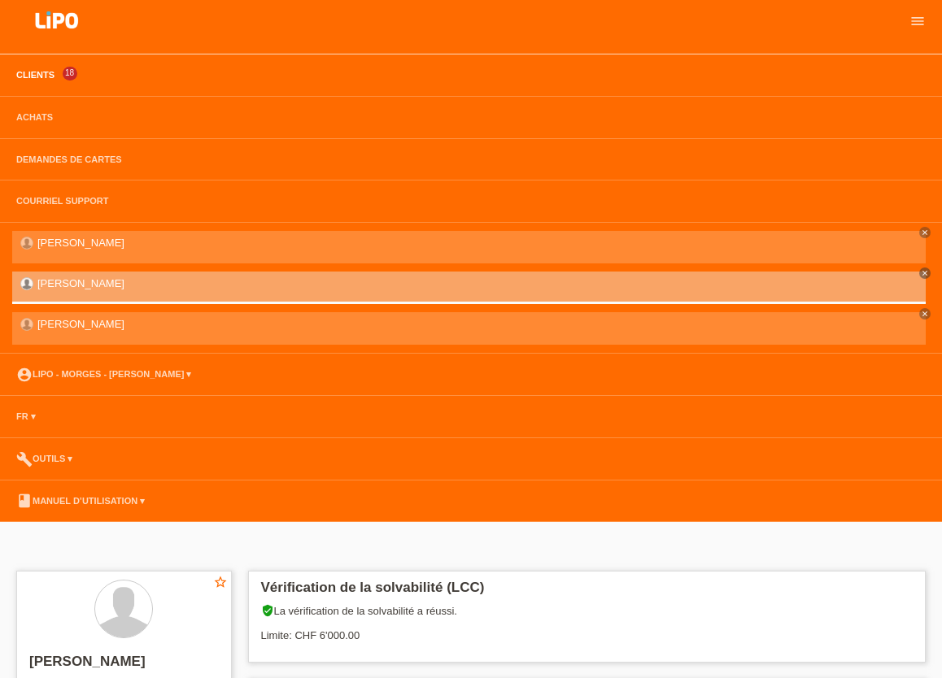
click at [40, 80] on link "Clients" at bounding box center [35, 75] width 54 height 10
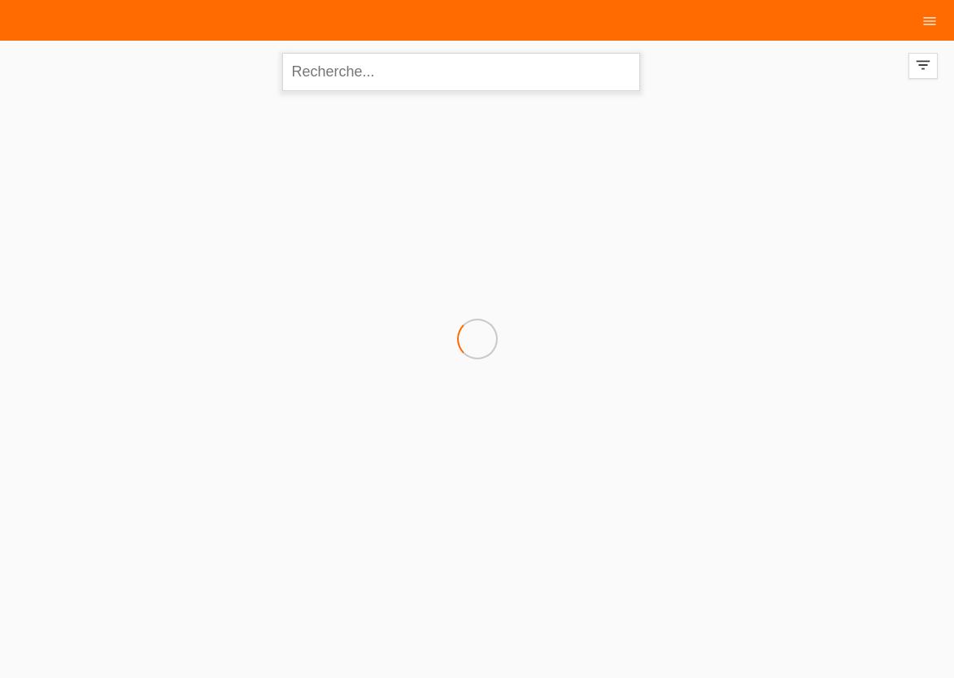
click at [309, 76] on input "text" at bounding box center [461, 72] width 358 height 38
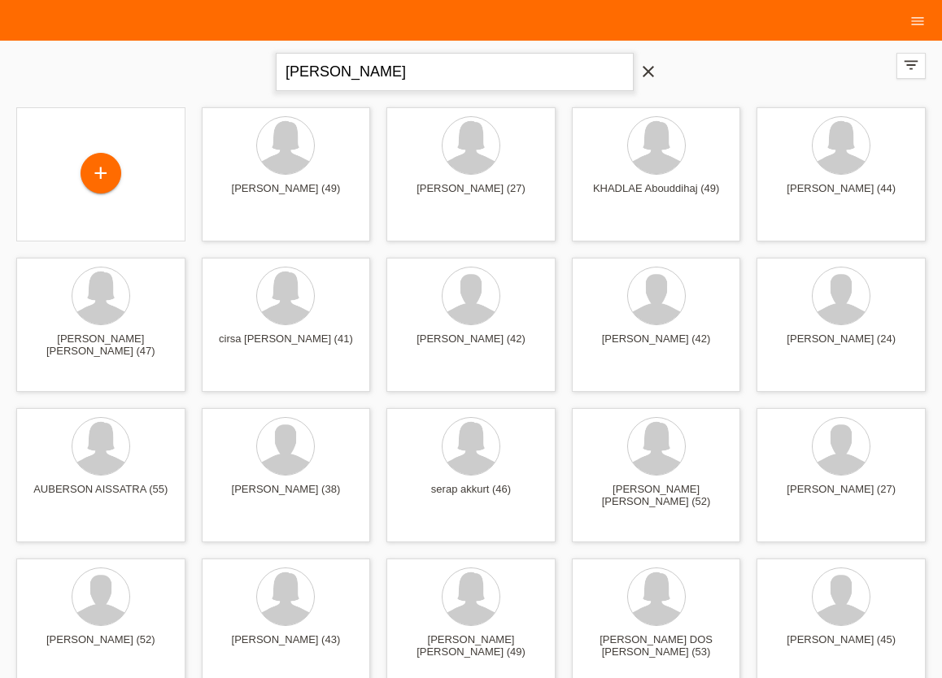
type input "[PERSON_NAME]"
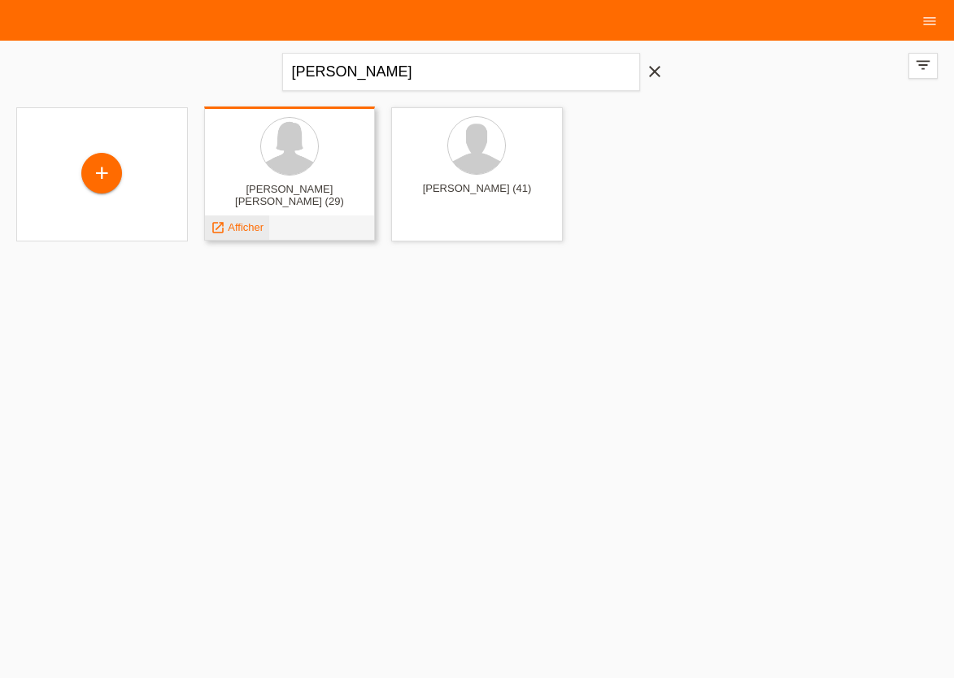
click at [258, 224] on span "Afficher" at bounding box center [246, 227] width 36 height 12
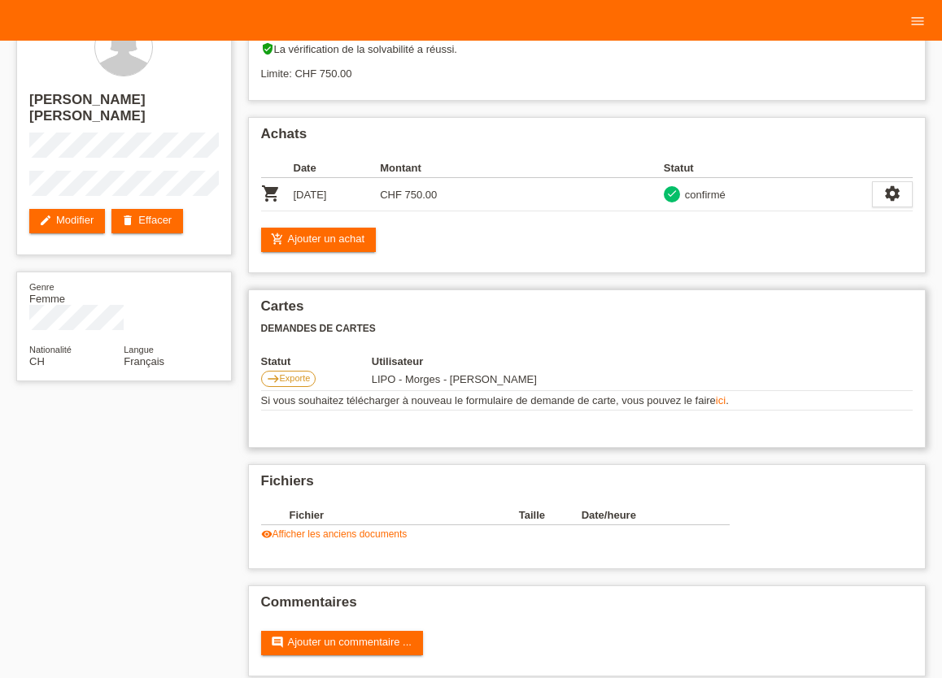
scroll to position [60, 0]
